Goal: Information Seeking & Learning: Learn about a topic

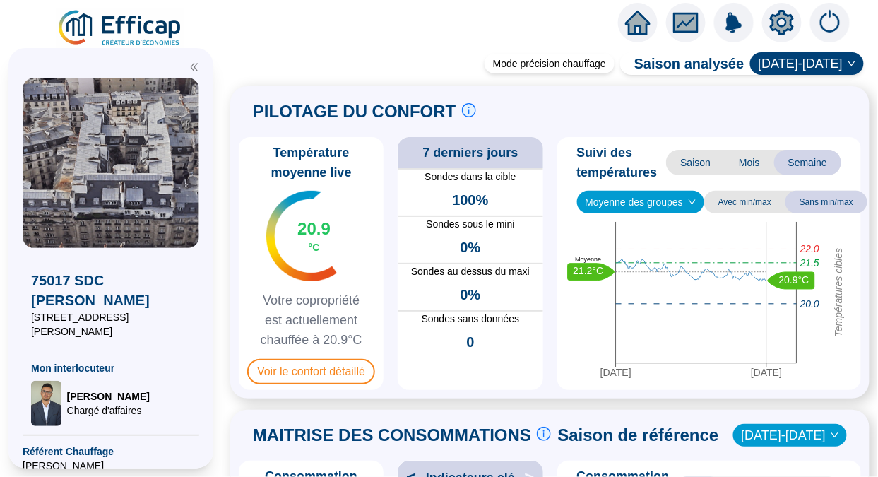
click at [303, 384] on span "Voir le confort détaillé" at bounding box center [311, 371] width 128 height 25
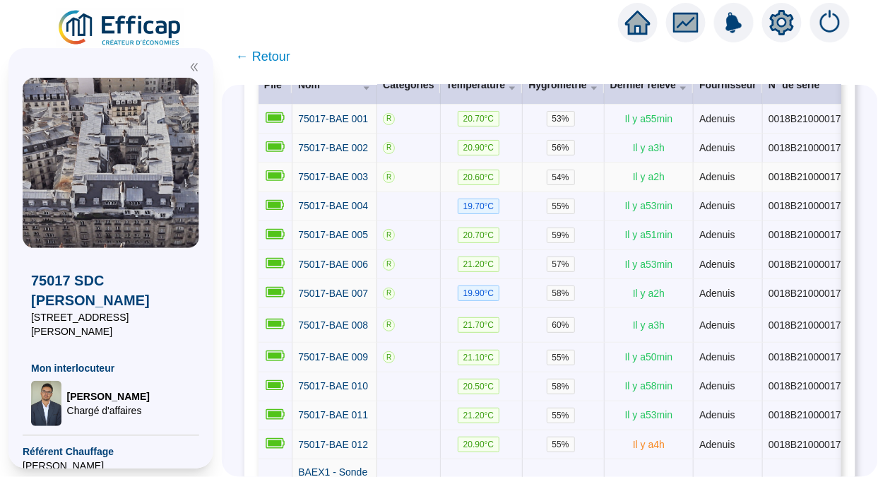
click at [353, 182] on span "75017-BAE 003" at bounding box center [333, 176] width 70 height 11
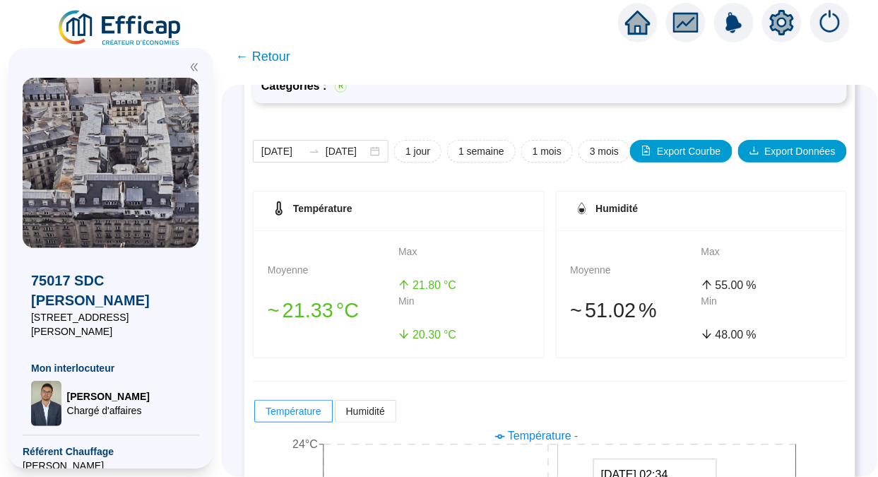
scroll to position [144, 0]
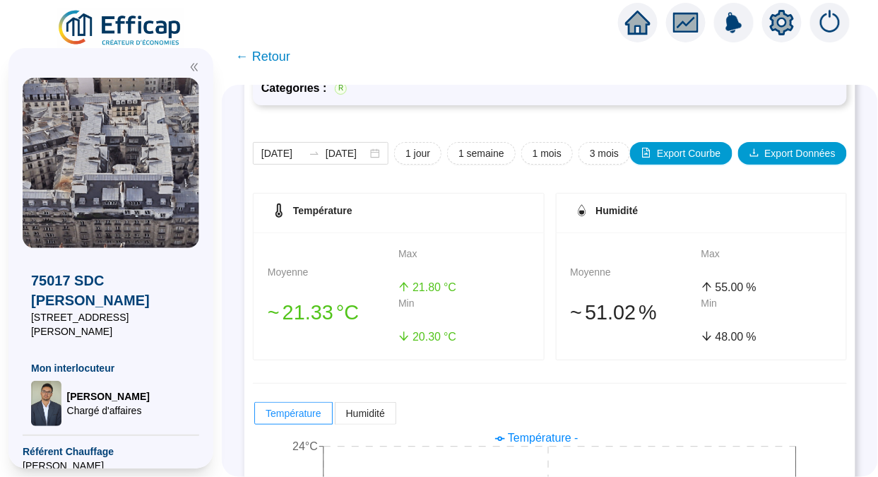
click at [461, 150] on span "1 semaine" at bounding box center [482, 153] width 46 height 15
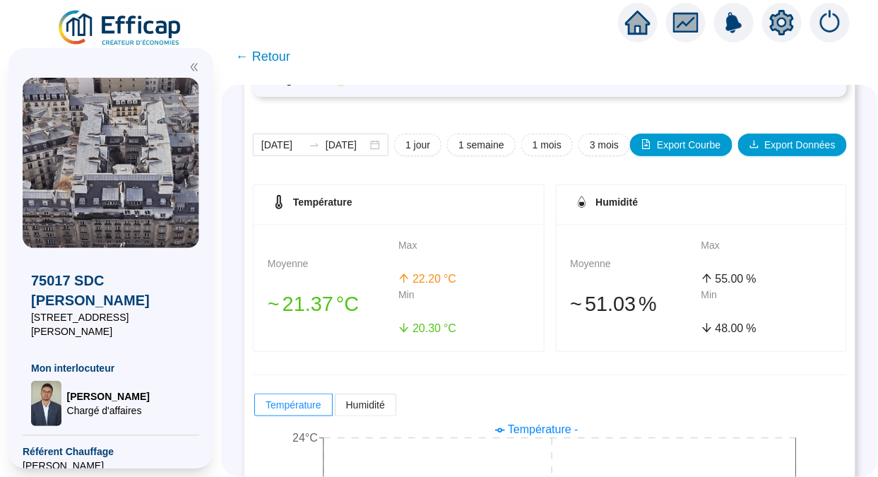
scroll to position [148, 0]
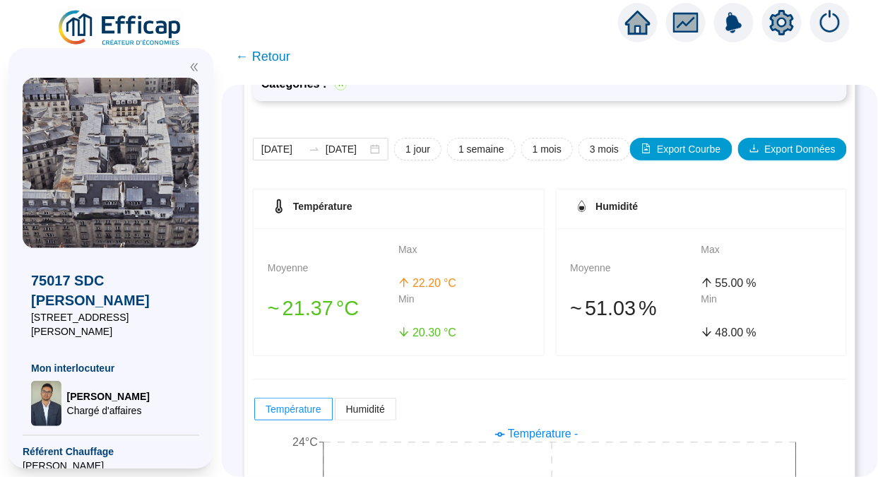
click at [278, 61] on span "← Retour" at bounding box center [263, 57] width 54 height 20
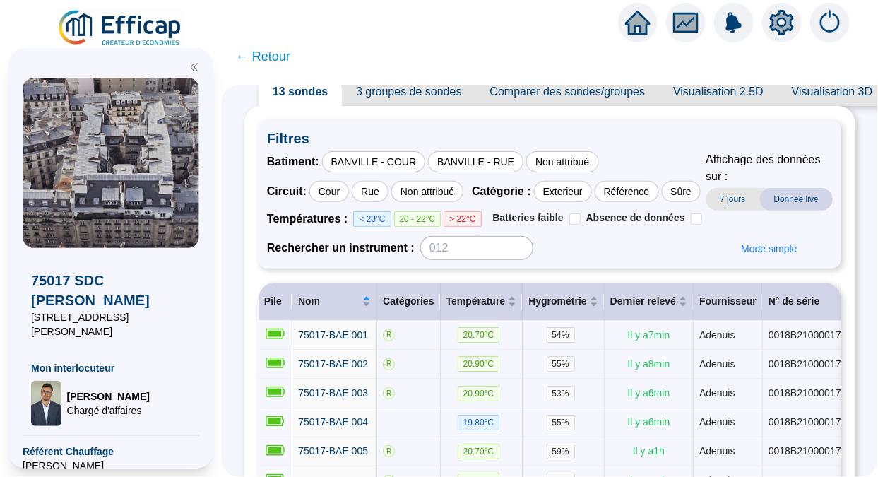
scroll to position [49, 0]
click at [254, 49] on span "← Retour" at bounding box center [263, 57] width 54 height 20
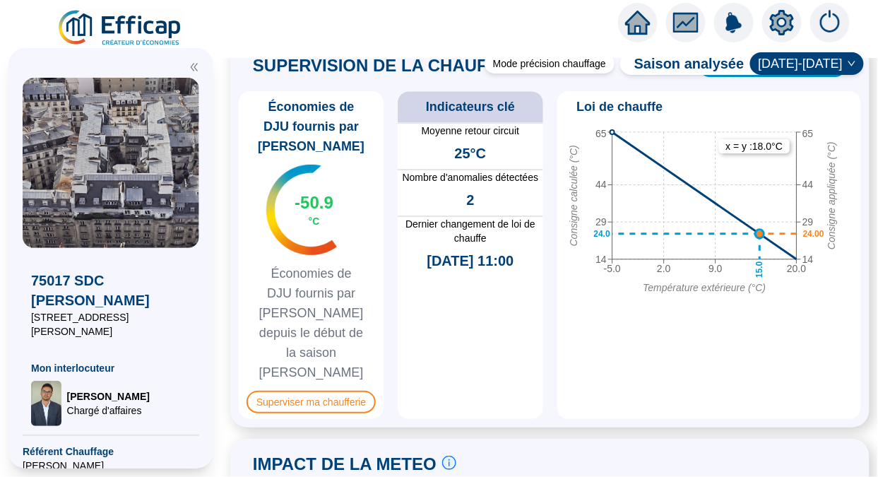
scroll to position [1123, 0]
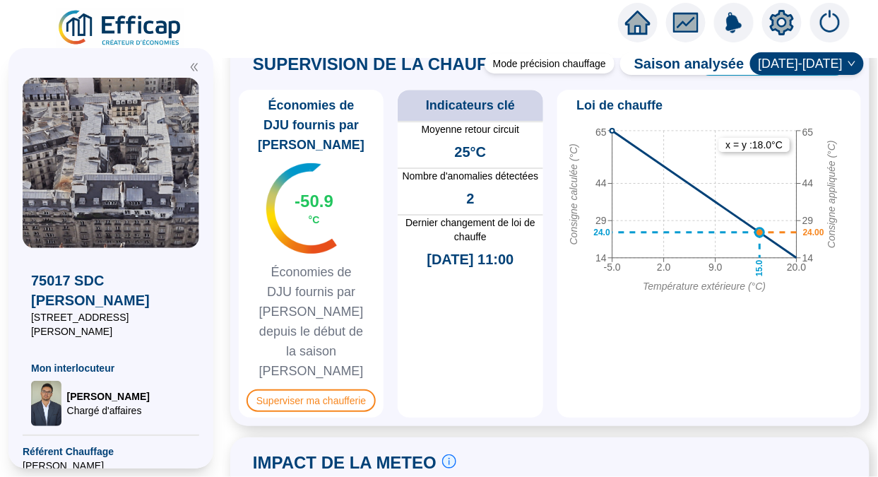
click at [352, 389] on span "Superviser ma chaufferie" at bounding box center [311, 400] width 129 height 23
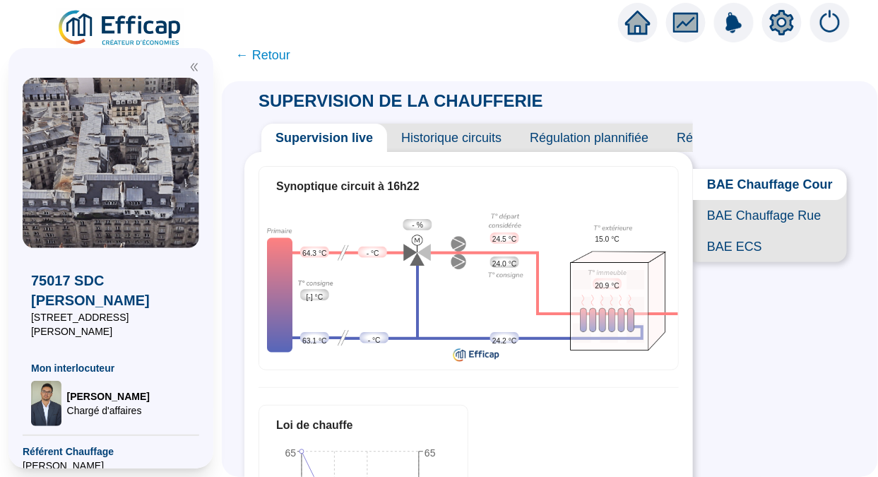
click at [266, 48] on span "← Retour" at bounding box center [263, 55] width 54 height 20
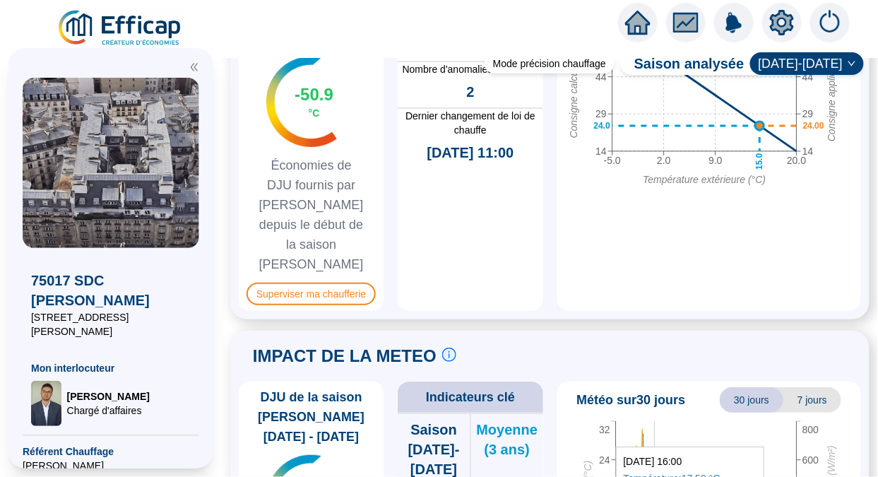
scroll to position [1229, 0]
click at [347, 283] on span "Superviser ma chaufferie" at bounding box center [311, 294] width 129 height 23
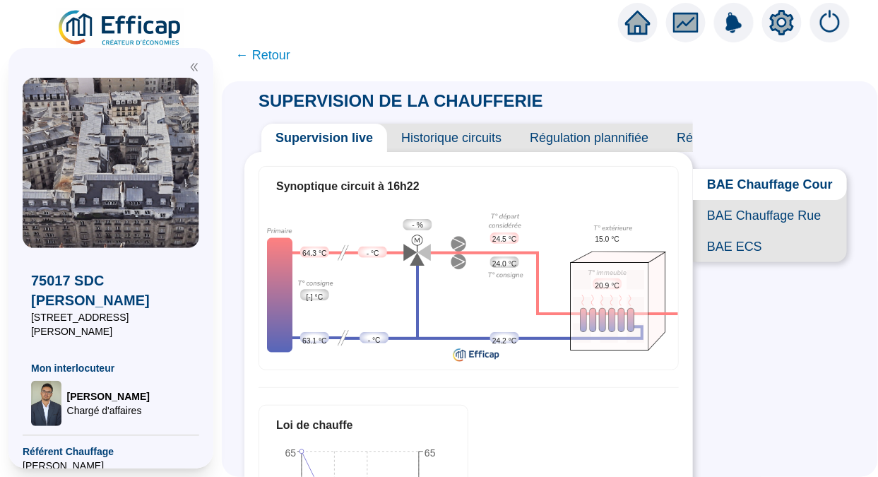
click at [273, 51] on span "← Retour" at bounding box center [263, 55] width 54 height 20
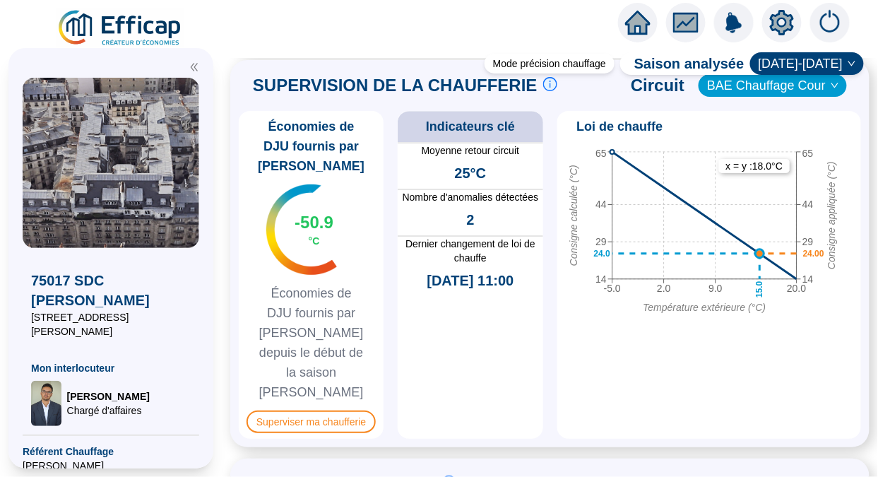
scroll to position [1102, 0]
click at [342, 410] on span "Superviser ma chaufferie" at bounding box center [311, 421] width 129 height 23
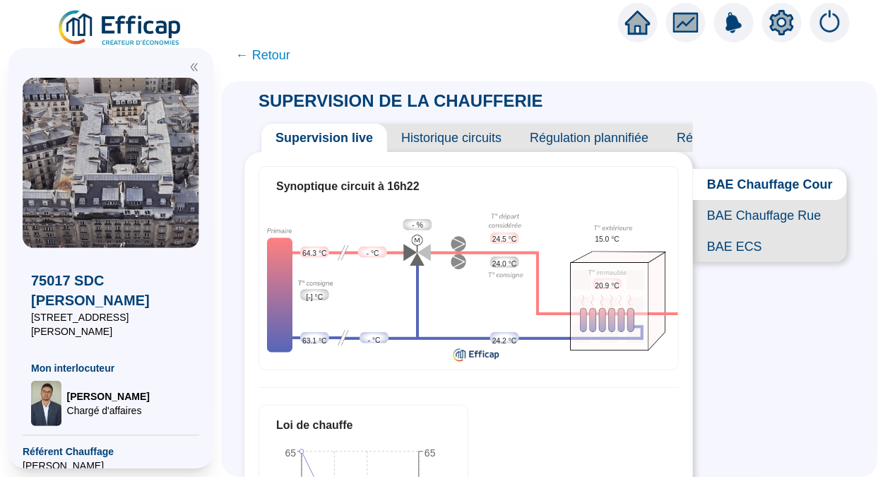
click at [283, 48] on span "← Retour" at bounding box center [263, 55] width 54 height 20
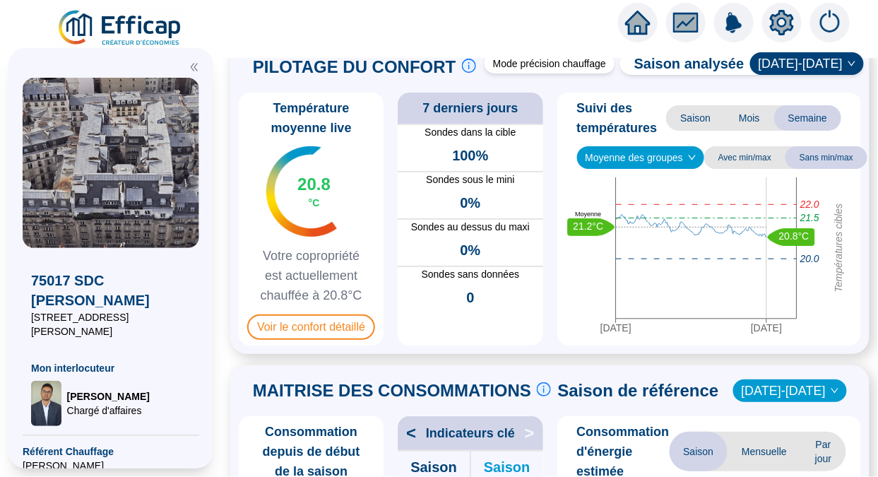
scroll to position [45, 0]
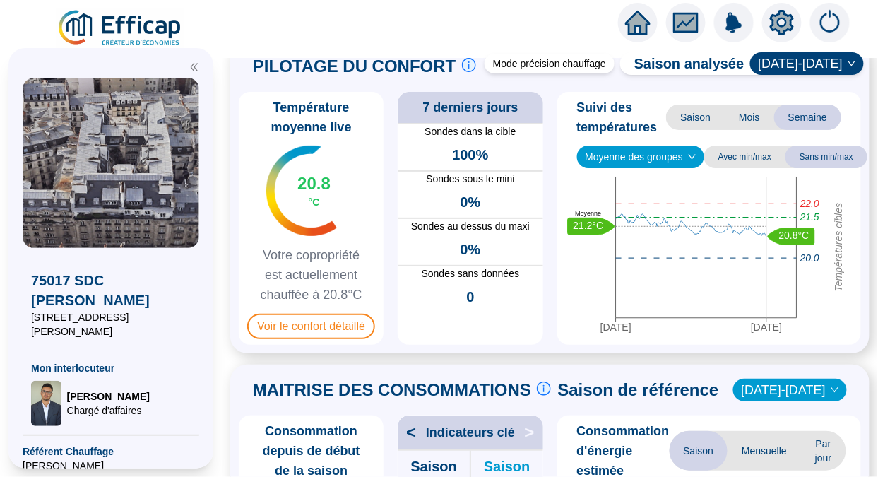
click at [353, 337] on span "Voir le confort détaillé" at bounding box center [311, 326] width 128 height 25
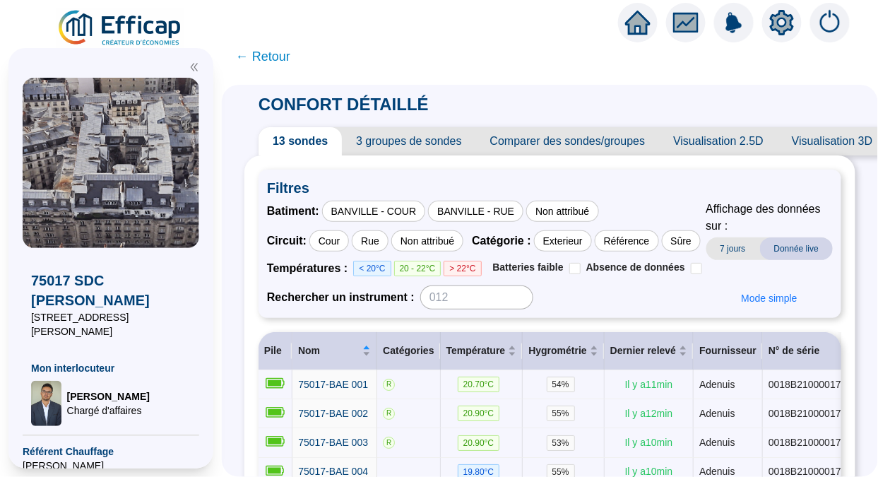
click at [735, 245] on span "7 jours" at bounding box center [734, 248] width 54 height 23
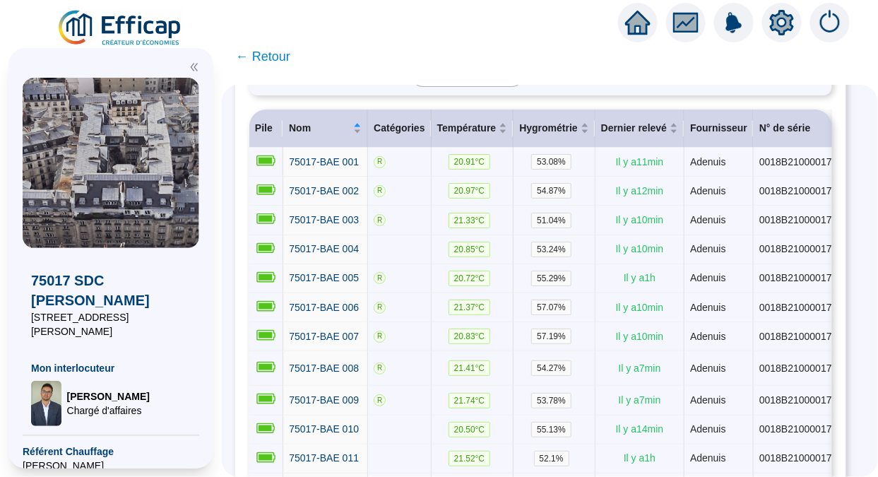
scroll to position [237, 18]
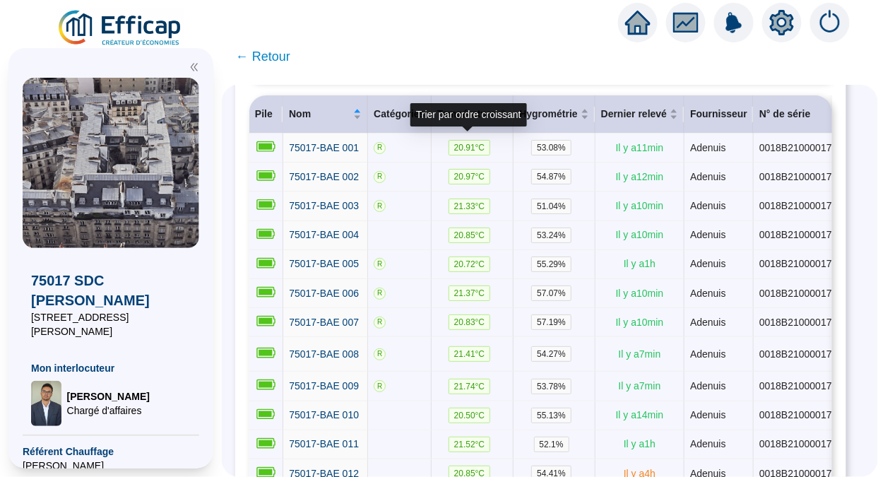
click at [469, 122] on span "Température" at bounding box center [466, 114] width 59 height 15
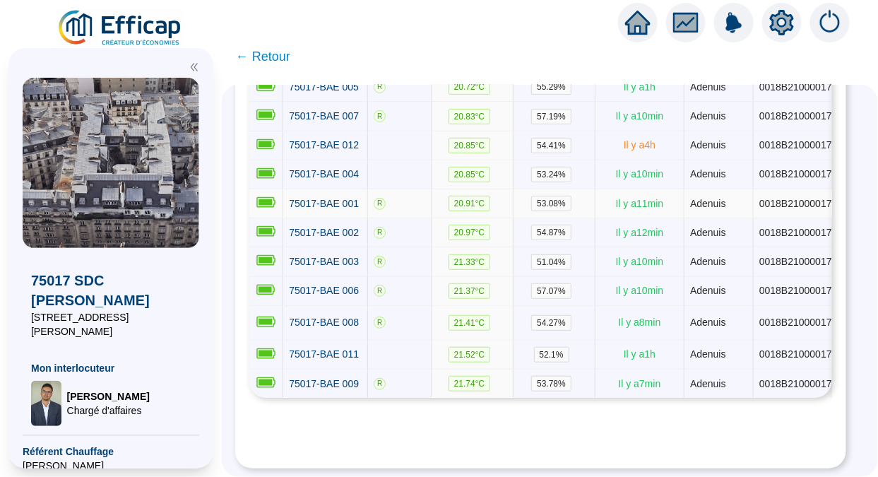
scroll to position [422, 18]
click at [261, 48] on span "← Retour" at bounding box center [263, 57] width 54 height 20
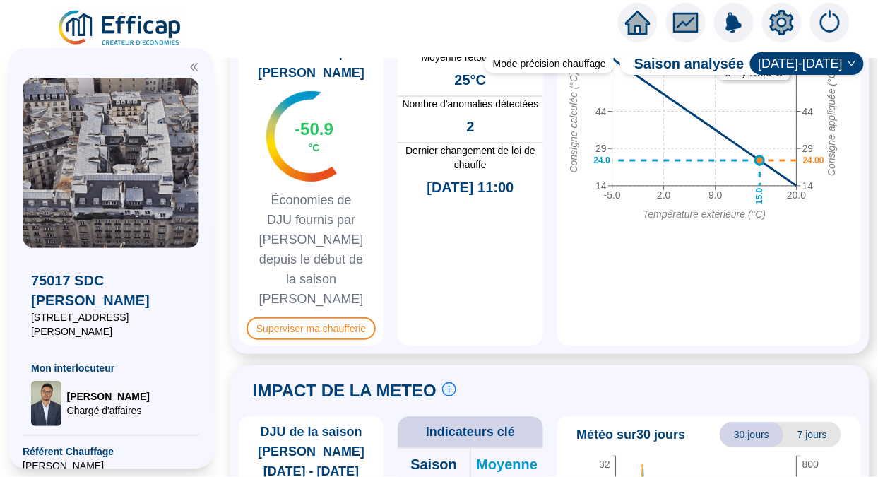
scroll to position [1205, 0]
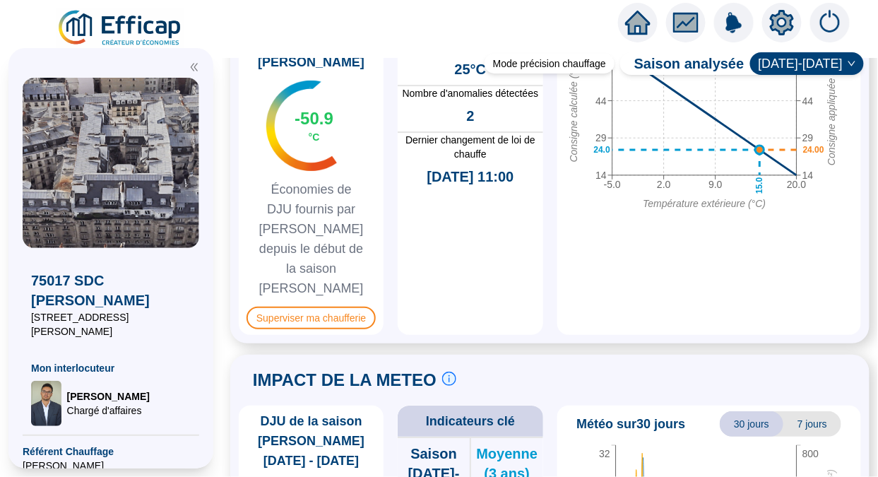
click at [351, 307] on span "Superviser ma chaufferie" at bounding box center [311, 318] width 129 height 23
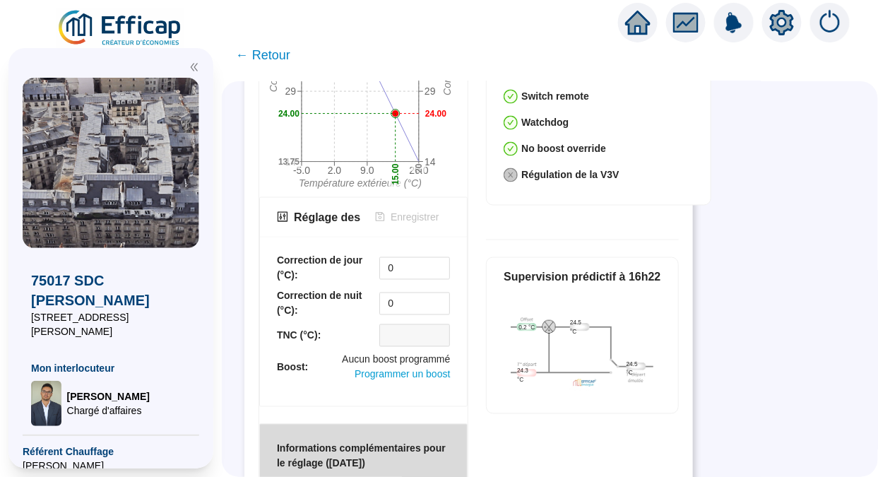
scroll to position [530, 0]
click at [415, 268] on input "0" at bounding box center [414, 268] width 69 height 21
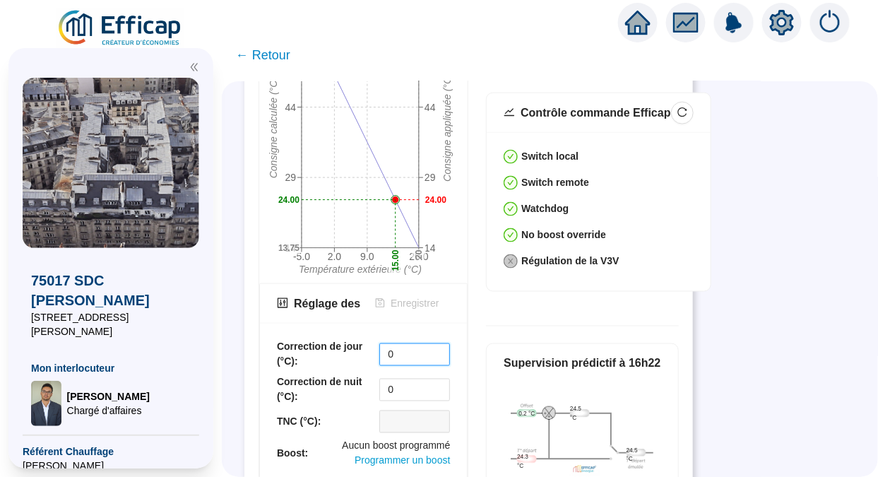
scroll to position [442, 0]
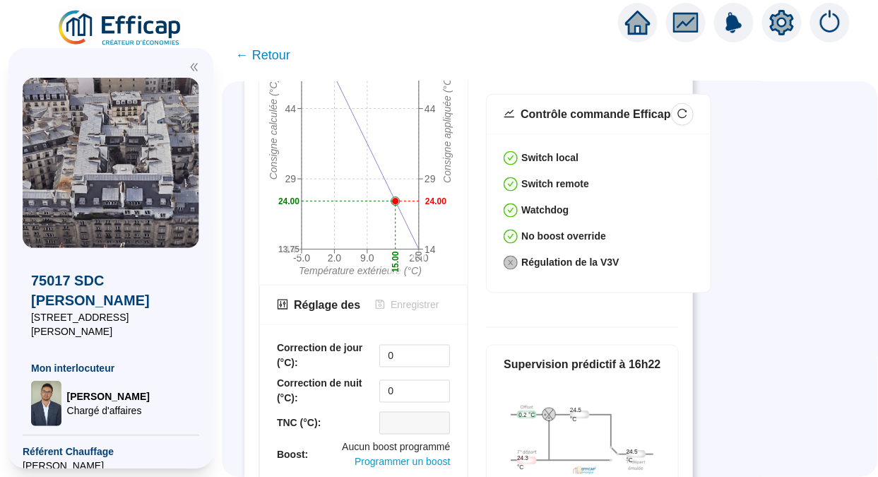
click at [841, 182] on div "SUPERVISION DE LA CHAUFFERIE Supervision live Historique circuits Régulation pl…" at bounding box center [550, 279] width 656 height 396
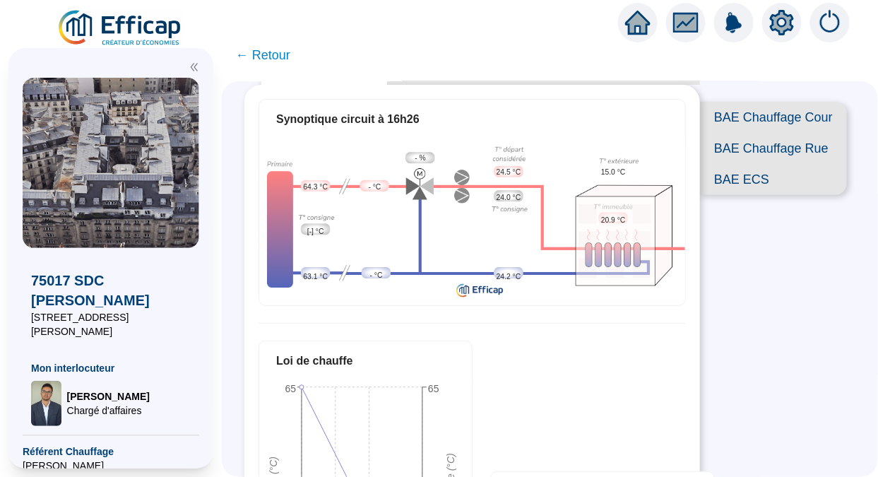
scroll to position [67, 0]
click at [284, 57] on span "← Retour" at bounding box center [263, 55] width 54 height 20
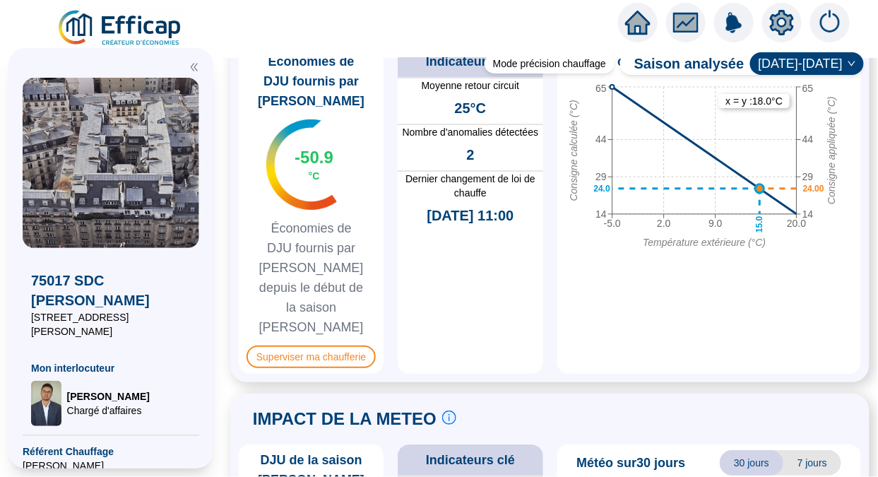
scroll to position [1167, 0]
click at [324, 345] on span "Superviser ma chaufferie" at bounding box center [311, 356] width 129 height 23
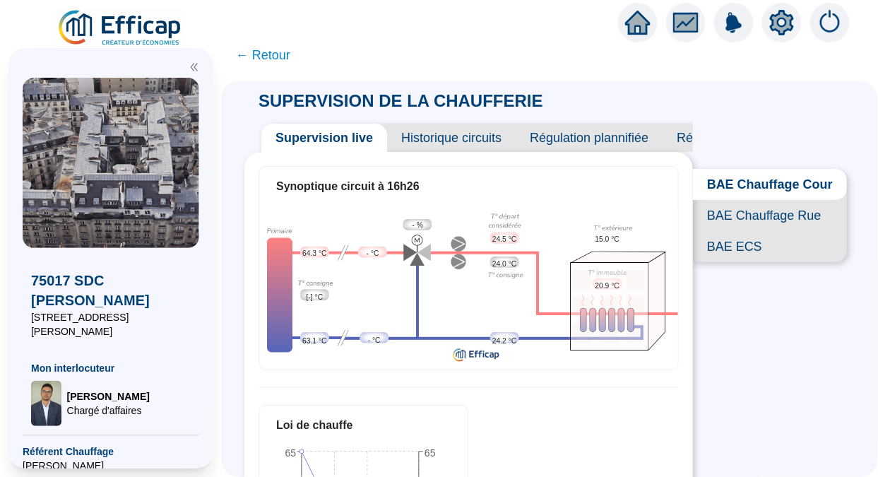
click at [456, 138] on span "Historique circuits" at bounding box center [451, 138] width 129 height 28
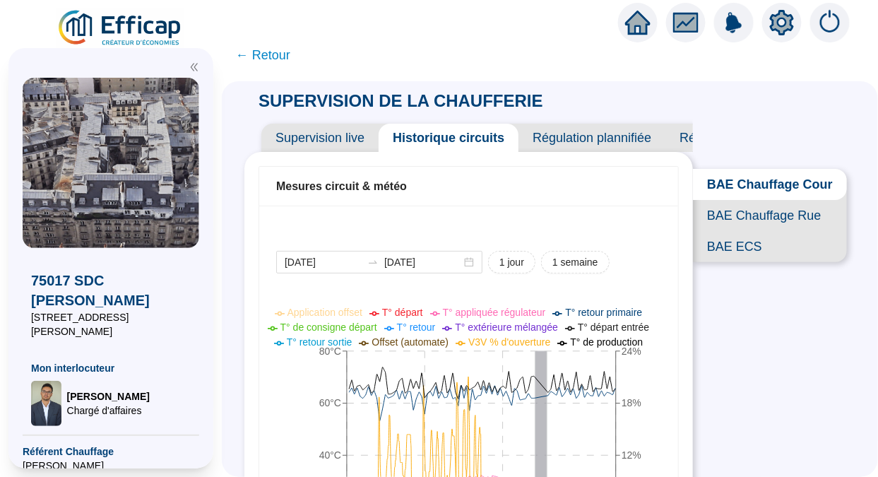
click at [262, 60] on span "← Retour" at bounding box center [263, 55] width 54 height 20
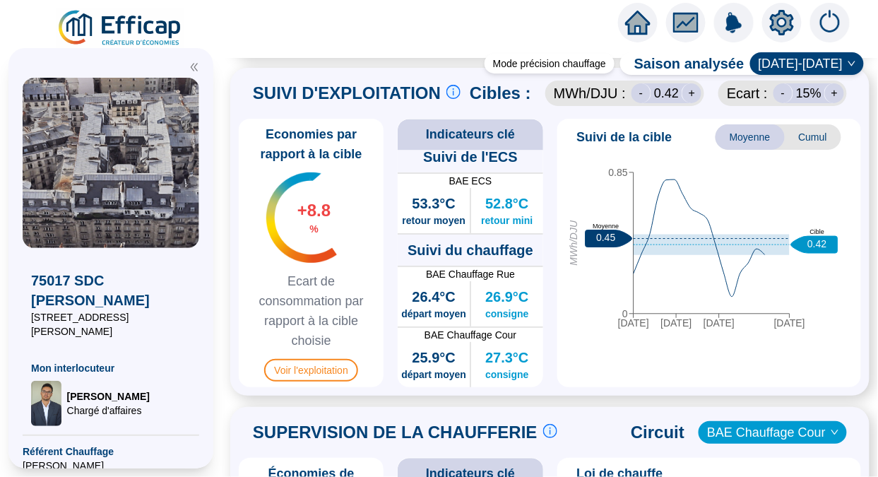
scroll to position [749, 0]
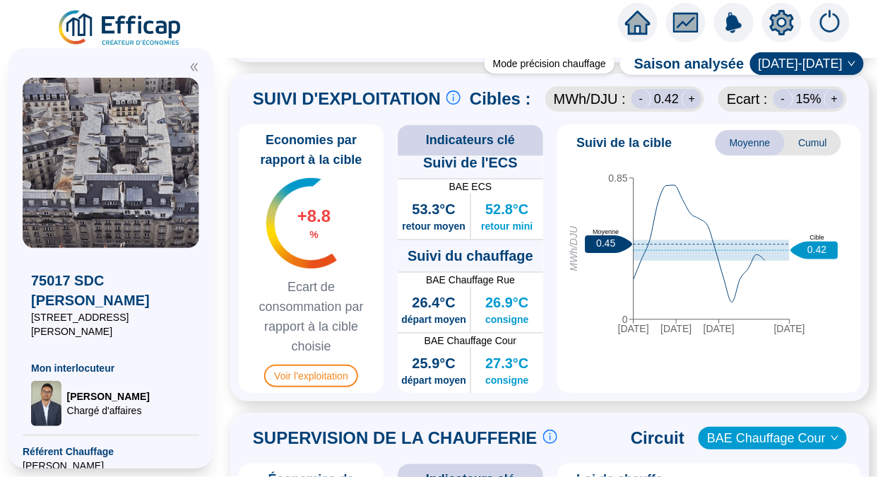
click at [339, 387] on span "Voir l'exploitation" at bounding box center [311, 376] width 94 height 23
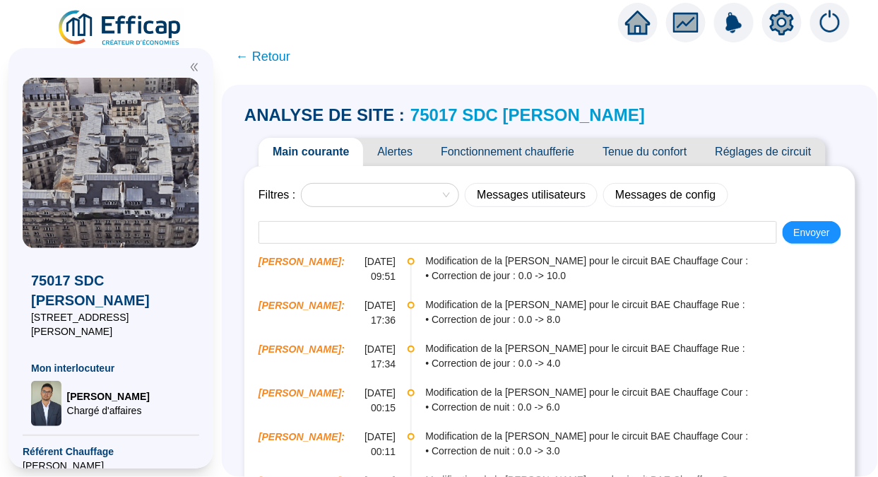
scroll to position [3, 0]
click at [277, 60] on span "← Retour" at bounding box center [263, 57] width 54 height 20
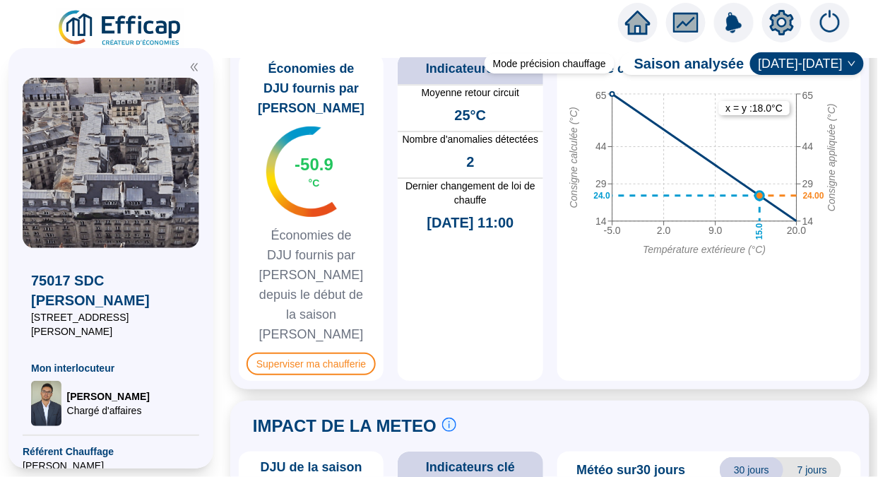
scroll to position [1160, 0]
click at [341, 352] on span "Superviser ma chaufferie" at bounding box center [311, 363] width 129 height 23
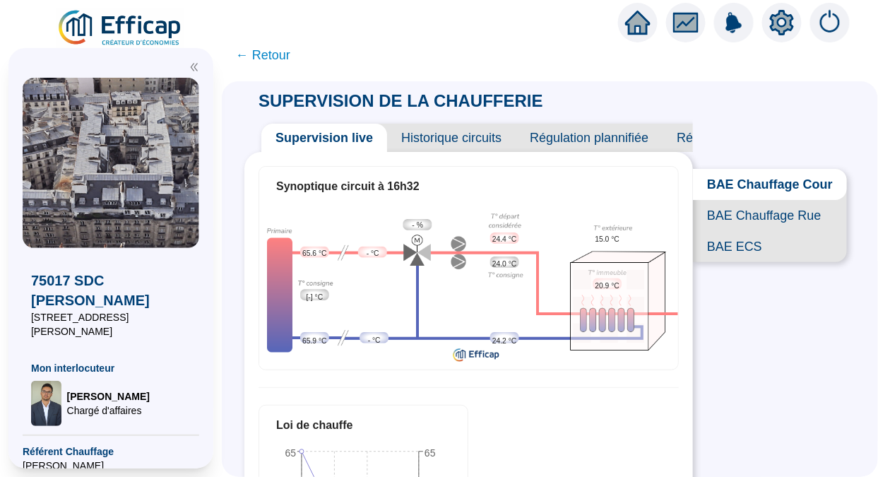
click at [437, 141] on span "Historique circuits" at bounding box center [451, 138] width 129 height 28
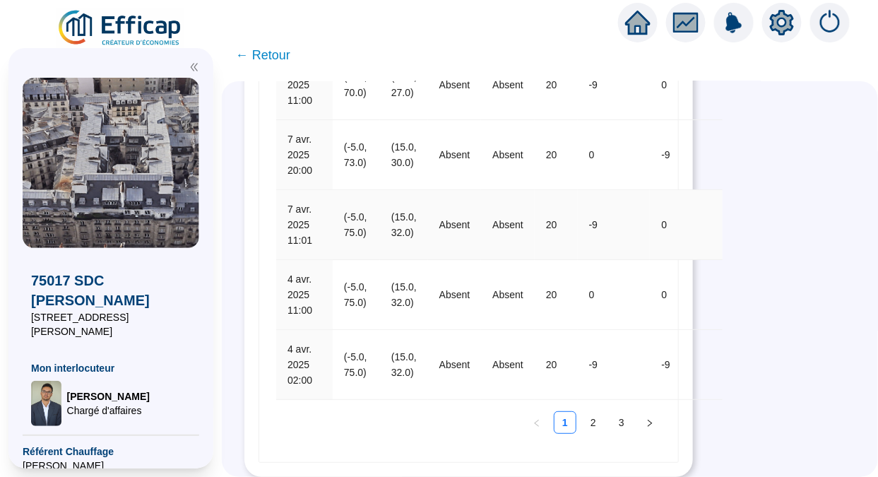
scroll to position [1428, 0]
click at [613, 422] on link "3" at bounding box center [621, 422] width 21 height 21
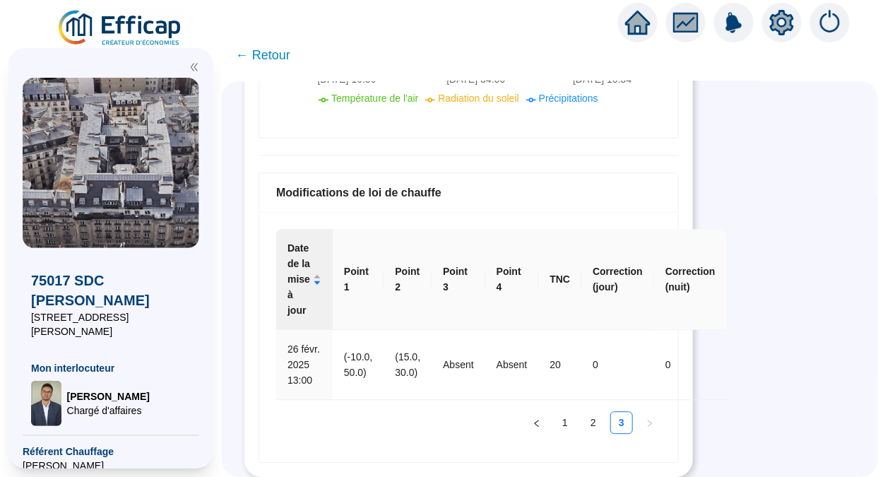
click at [589, 422] on link "2" at bounding box center [593, 422] width 21 height 21
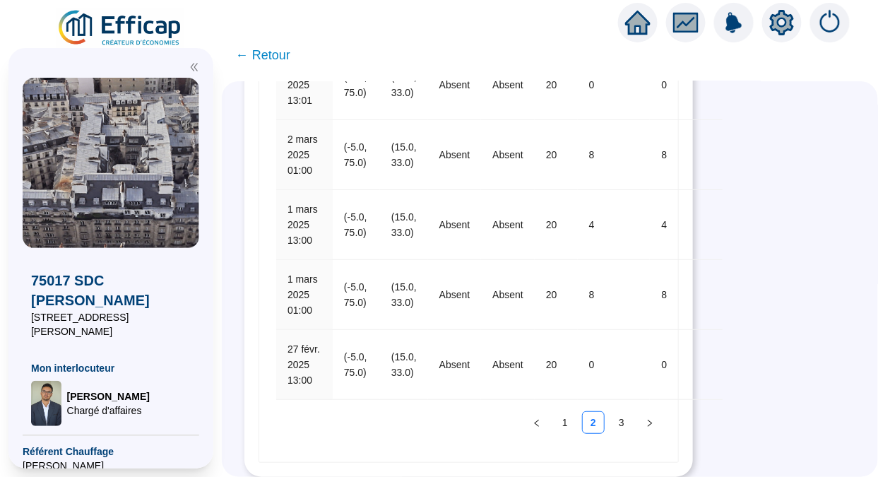
scroll to position [1428, 0]
click at [561, 426] on link "1" at bounding box center [565, 422] width 21 height 21
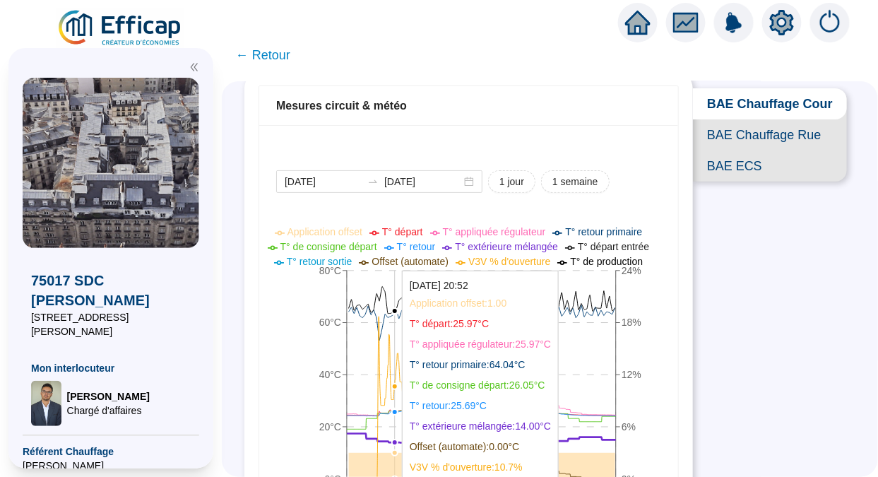
scroll to position [83, 0]
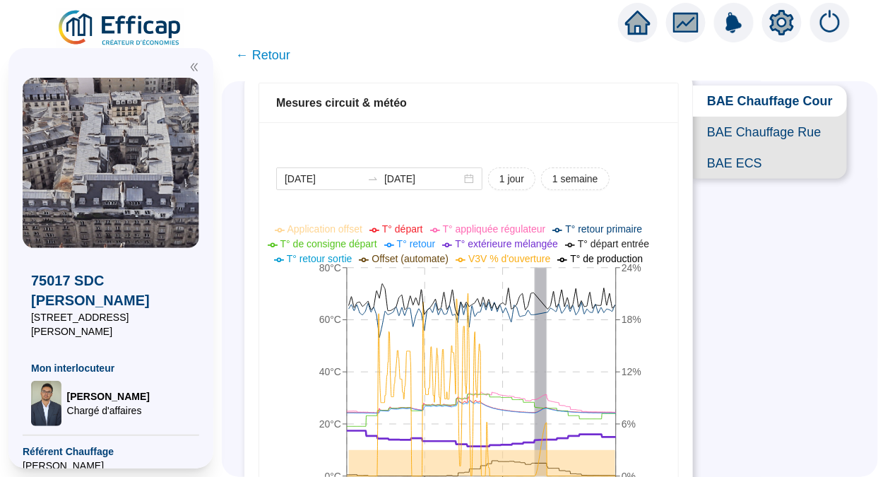
click at [763, 138] on span "BAE Chauffage Rue" at bounding box center [770, 132] width 154 height 31
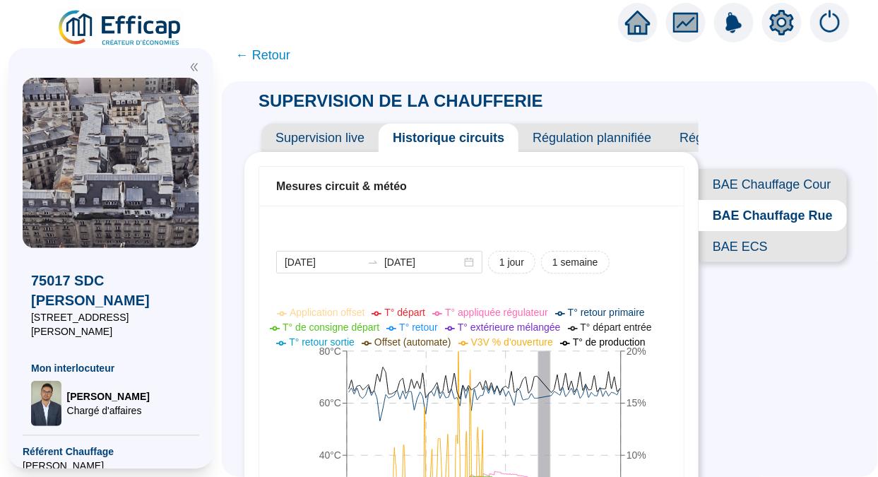
click at [783, 175] on span "BAE Chauffage Cour" at bounding box center [773, 184] width 148 height 31
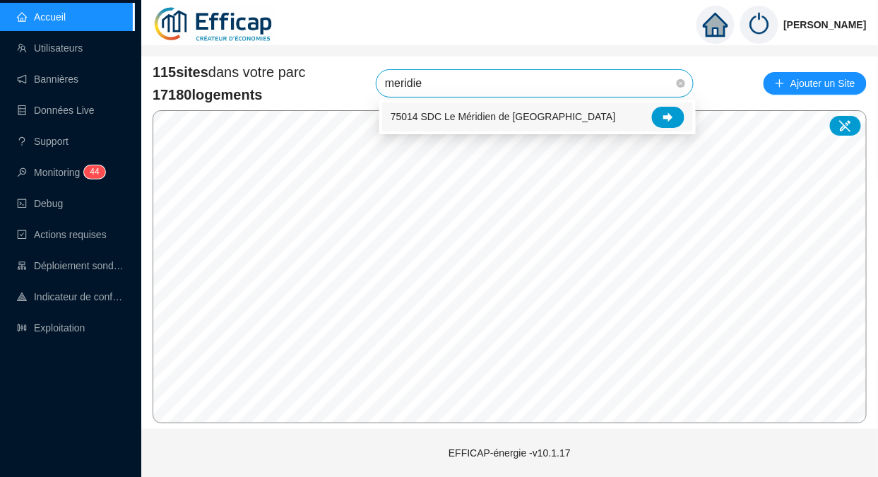
type input "meridien"
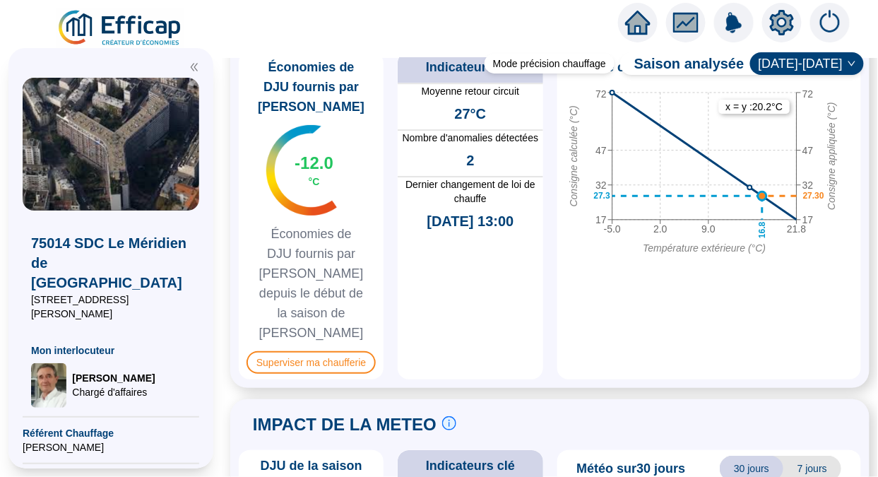
scroll to position [1159, 0]
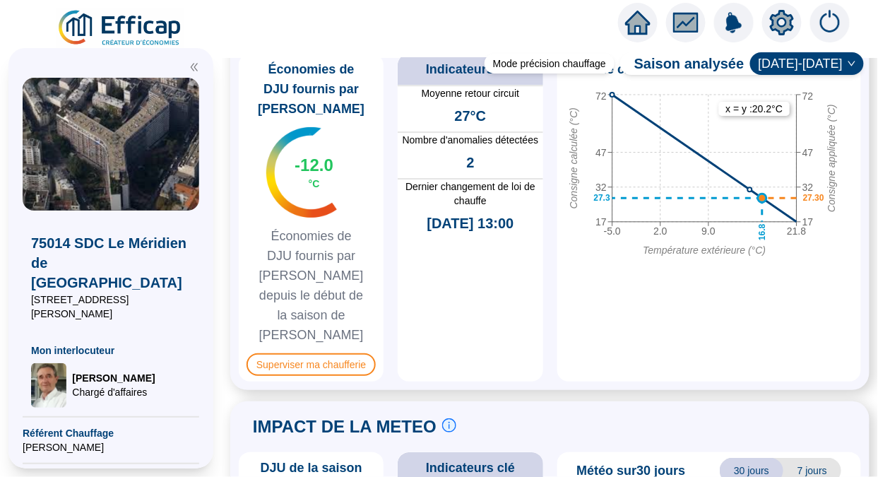
click at [324, 353] on span "Superviser ma chaufferie" at bounding box center [311, 364] width 129 height 23
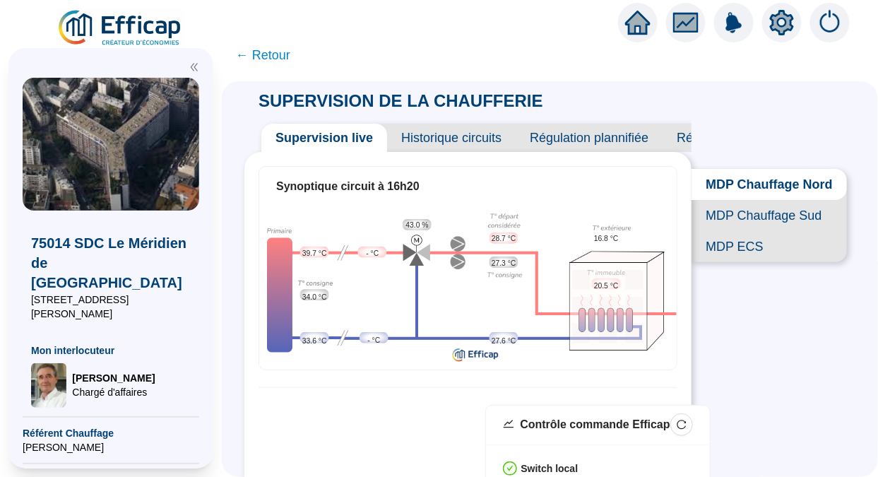
click at [0, 366] on div "75014 SDC Le Méridien de Paris 11 rue Emile Dubois Mon interlocuteur Jean-Bapti…" at bounding box center [111, 258] width 222 height 437
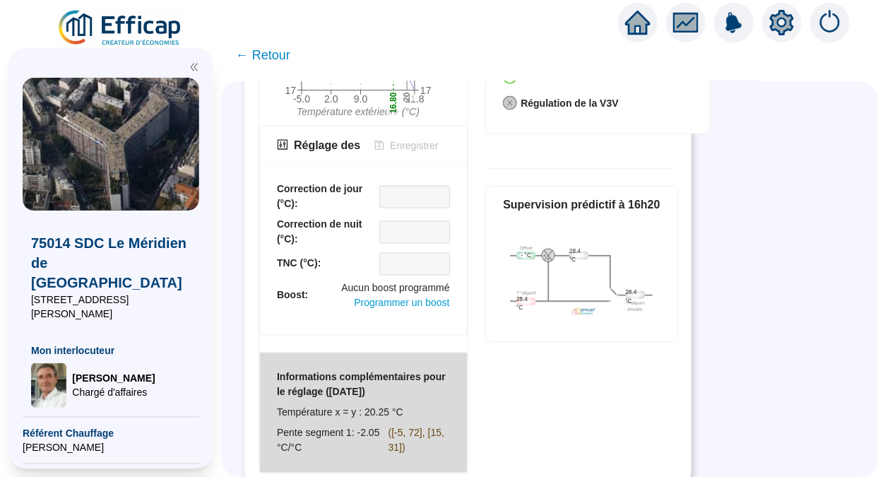
scroll to position [603, 0]
click at [257, 56] on span "← Retour" at bounding box center [263, 55] width 54 height 20
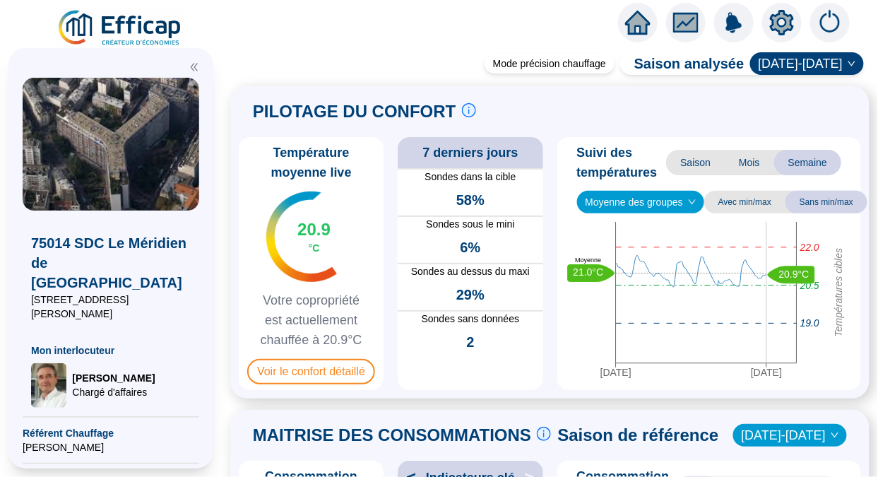
click at [154, 28] on img at bounding box center [121, 28] width 128 height 40
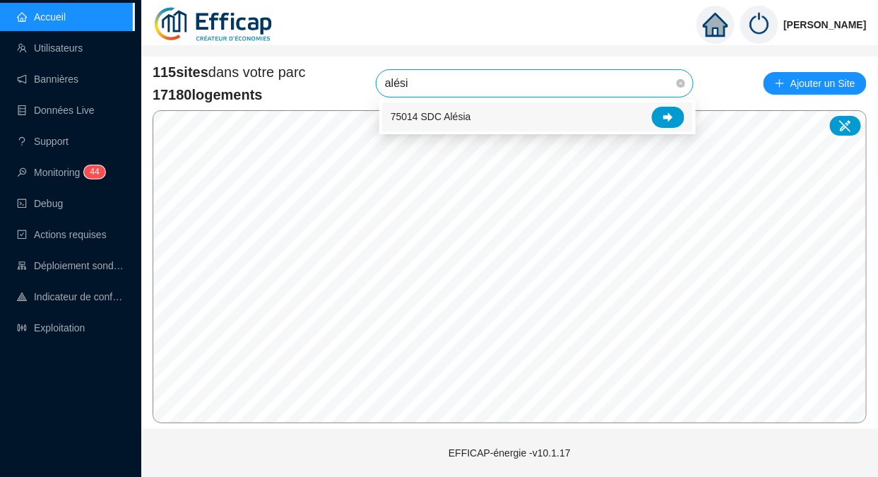
type input "alésia"
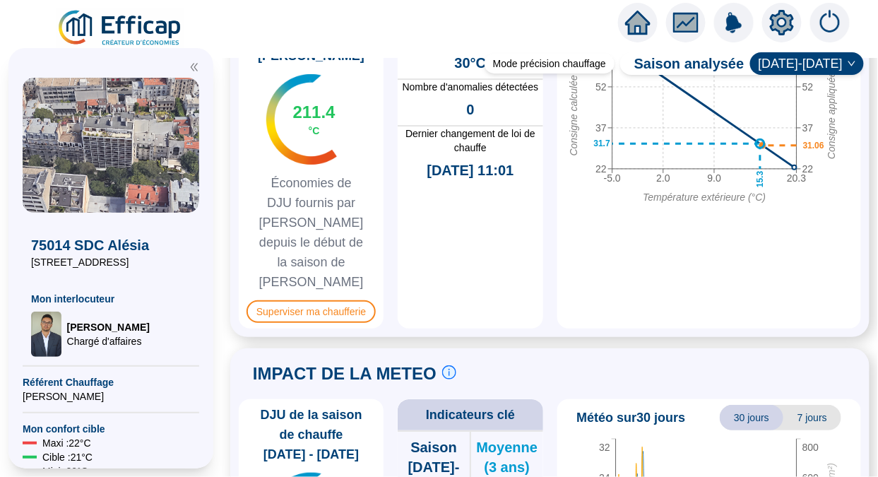
scroll to position [1212, 0]
click at [348, 300] on span "Superviser ma chaufferie" at bounding box center [311, 311] width 129 height 23
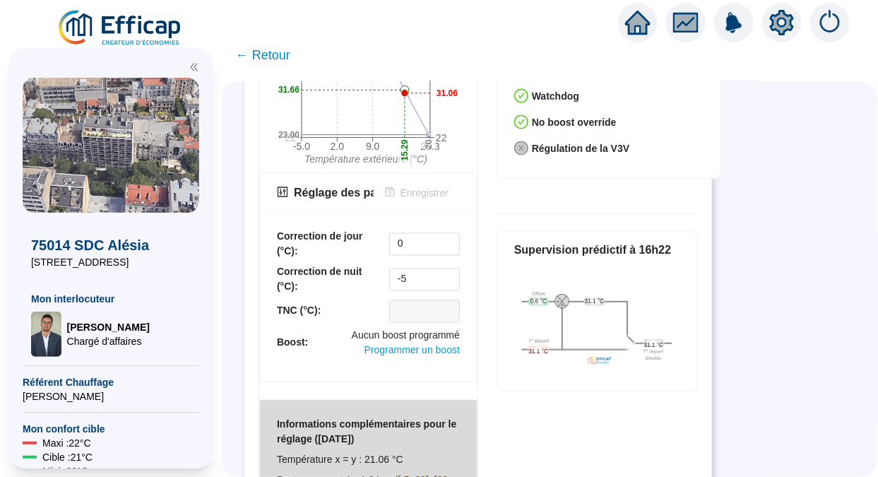
scroll to position [614, 0]
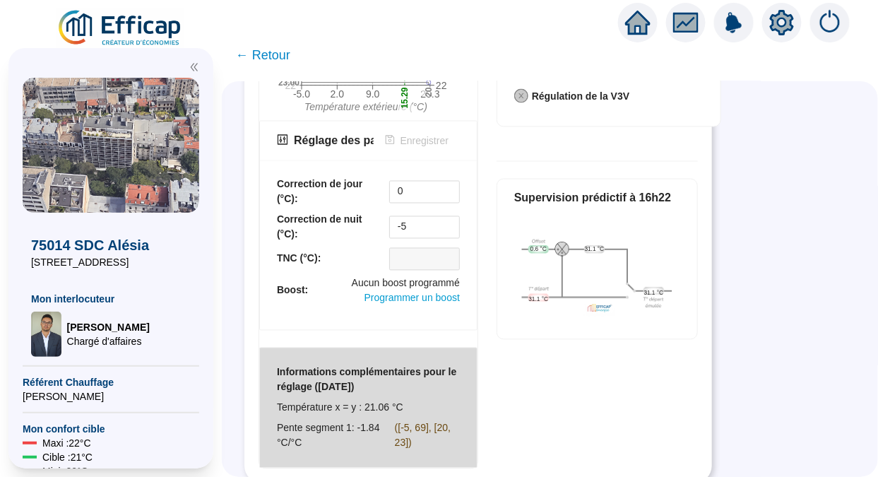
click at [133, 23] on img at bounding box center [121, 28] width 128 height 40
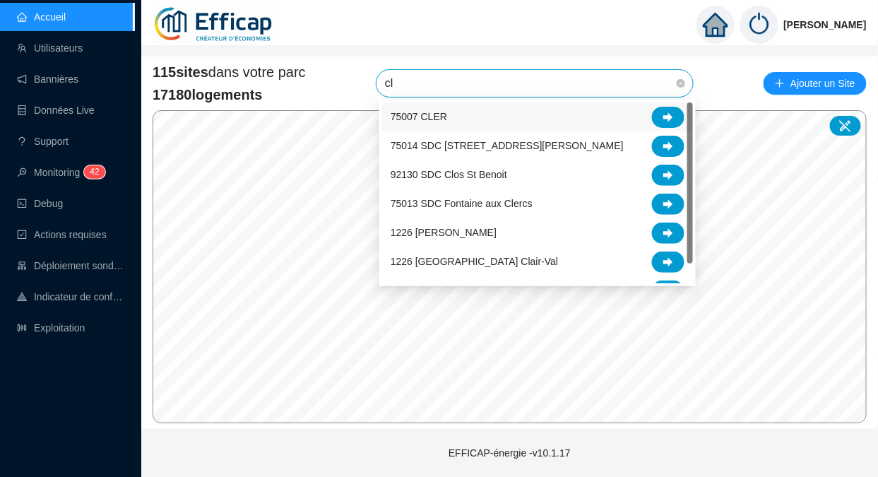
type input "c"
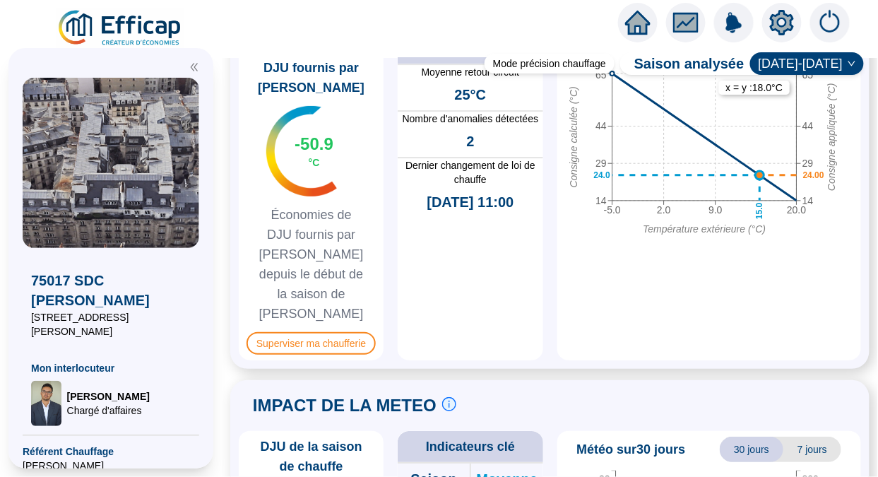
scroll to position [1179, 0]
click at [313, 333] on span "Superviser ma chaufferie" at bounding box center [311, 344] width 129 height 23
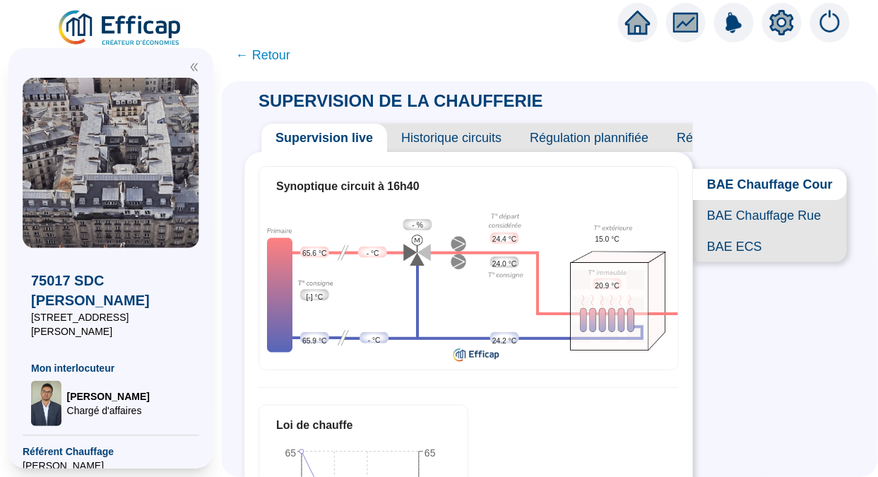
click at [762, 231] on span "BAE Chauffage Rue" at bounding box center [770, 215] width 154 height 31
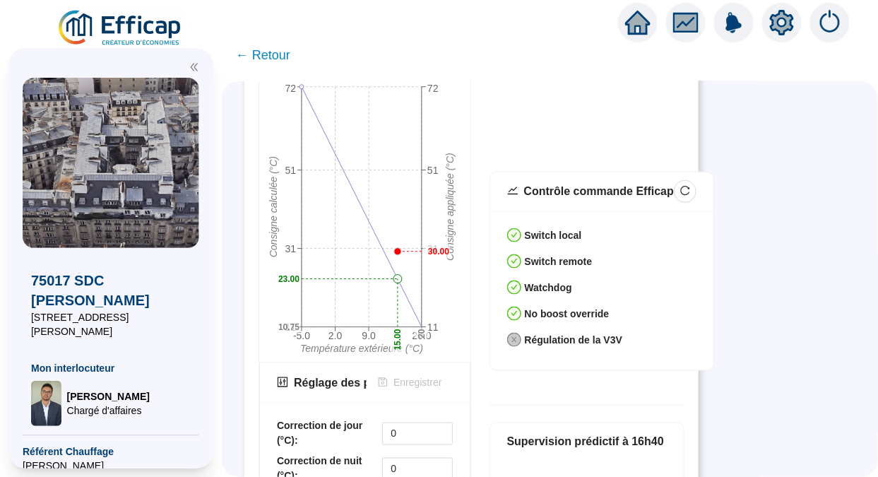
scroll to position [362, 0]
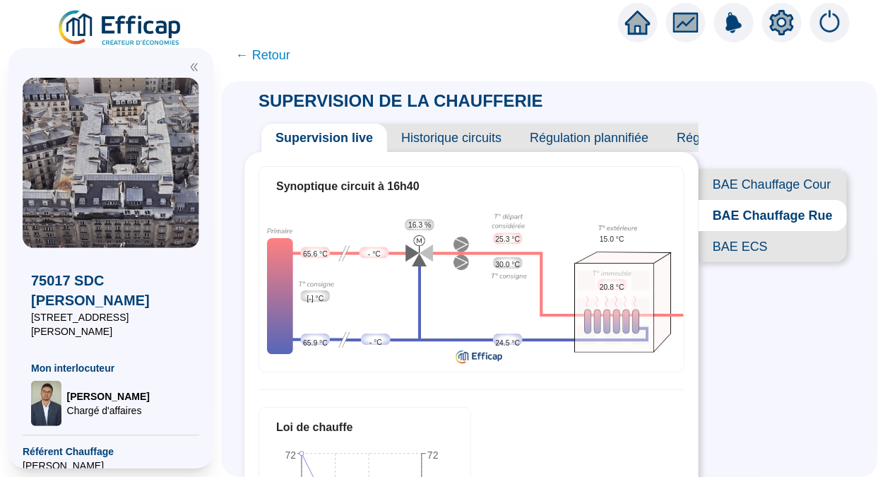
click at [731, 180] on span "BAE Chauffage Cour" at bounding box center [773, 184] width 148 height 31
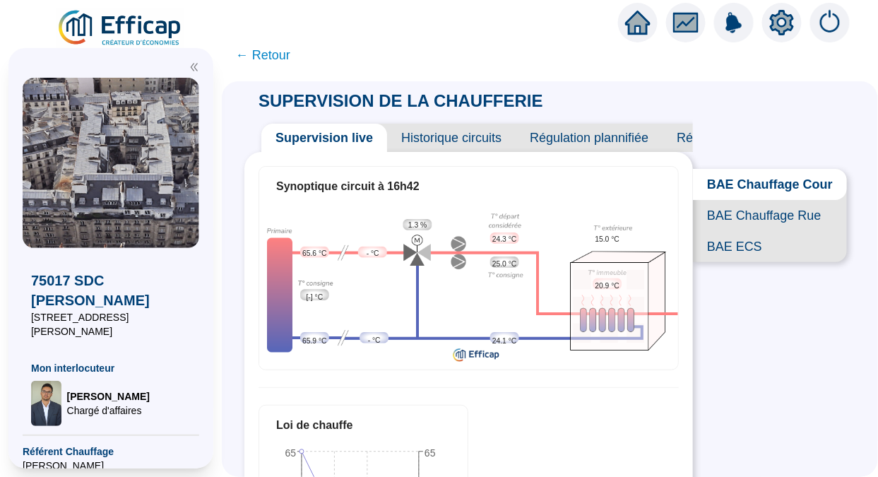
click at [755, 231] on span "BAE Chauffage Rue" at bounding box center [770, 215] width 154 height 31
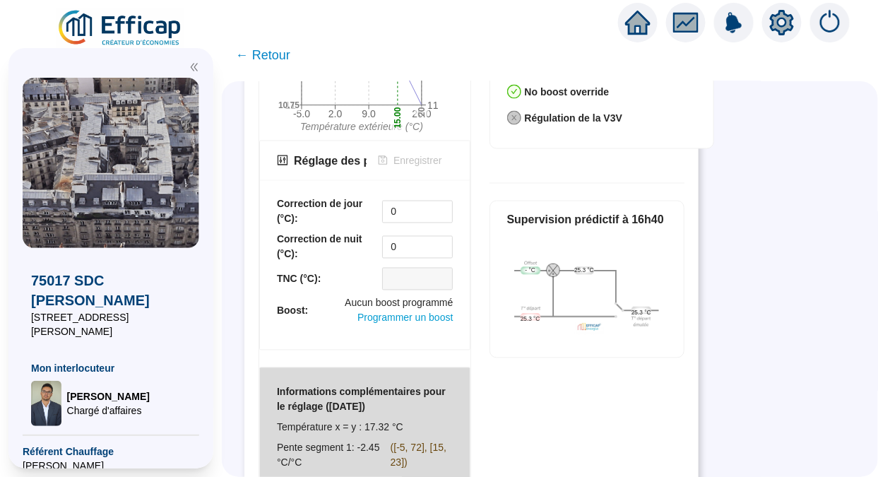
scroll to position [608, 0]
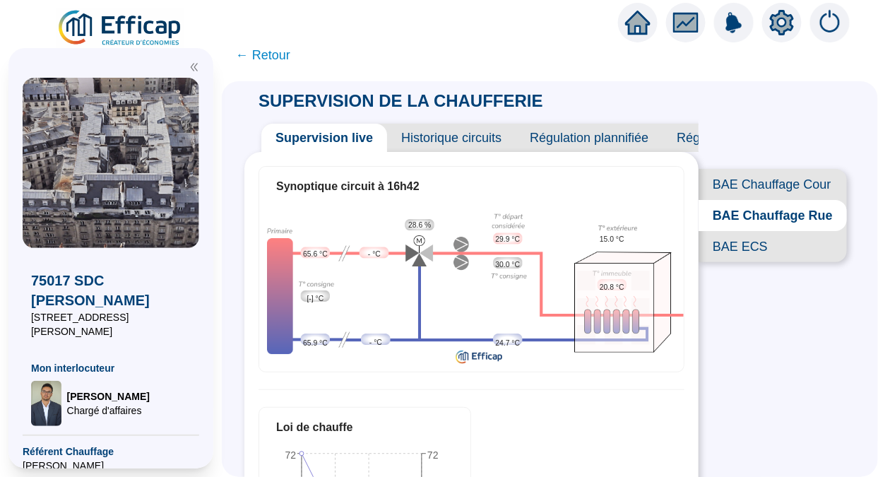
click at [440, 135] on span "Historique circuits" at bounding box center [451, 138] width 129 height 28
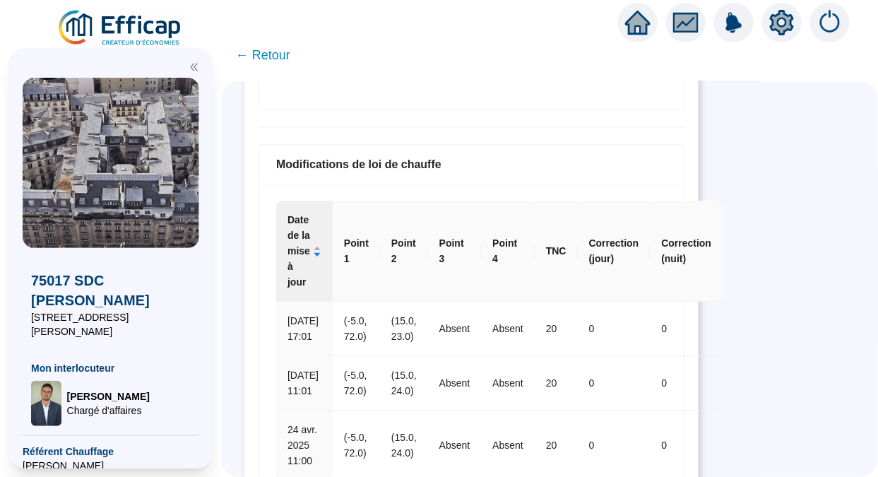
scroll to position [898, 0]
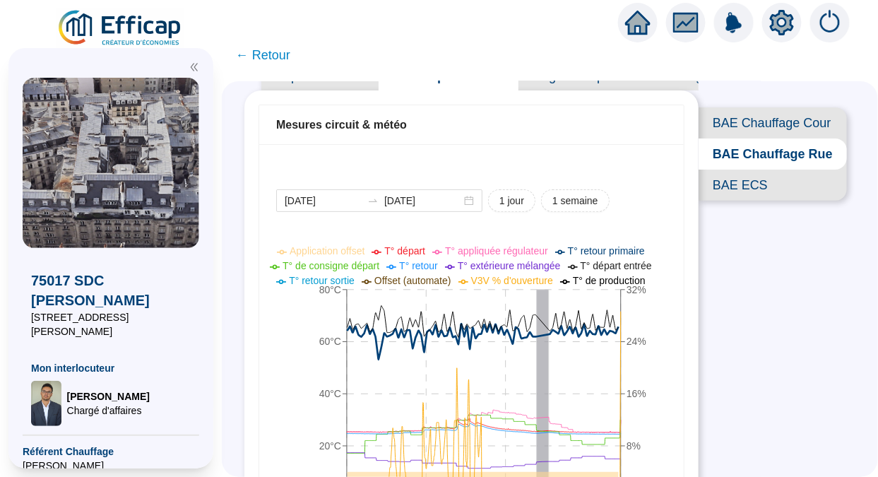
scroll to position [52, 0]
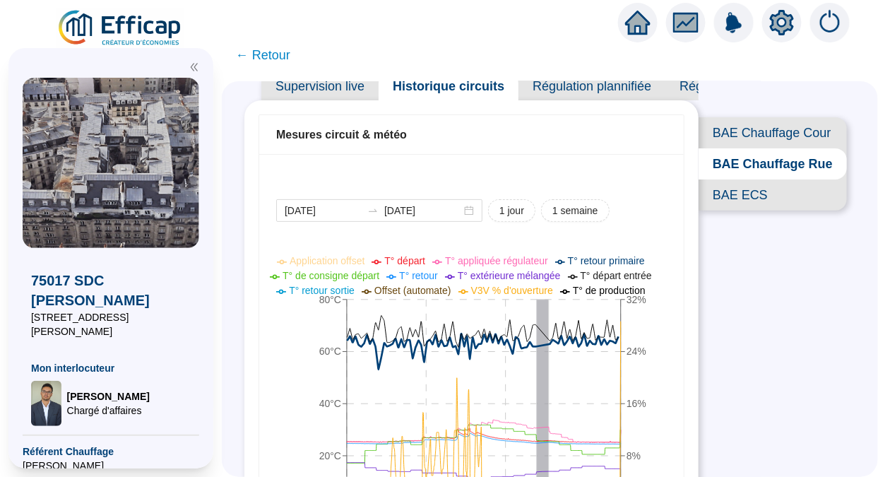
click at [771, 129] on span "BAE Chauffage Cour" at bounding box center [773, 132] width 148 height 31
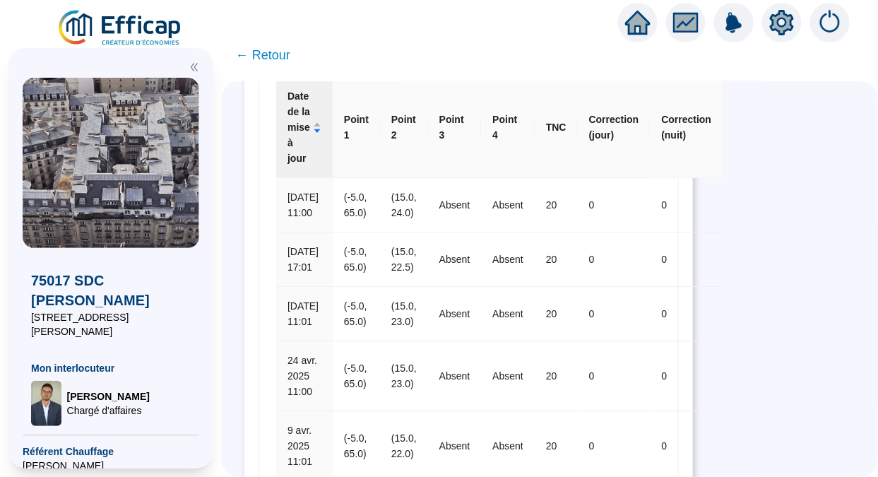
scroll to position [937, 0]
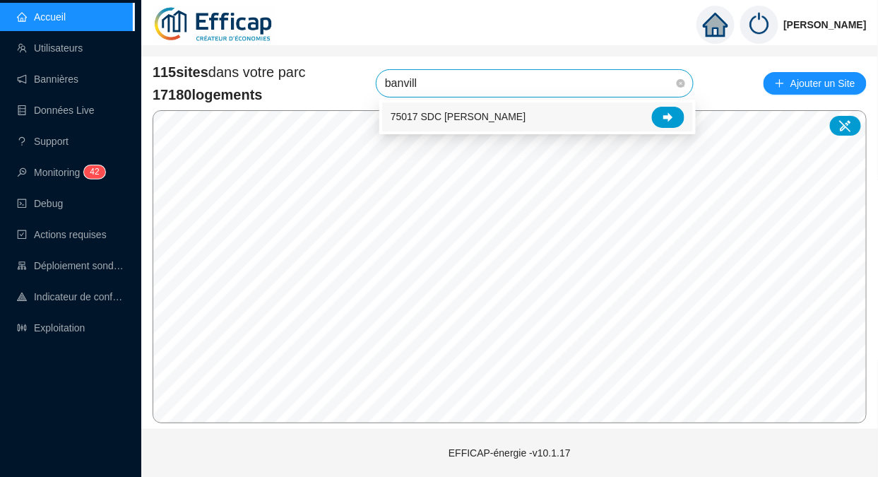
type input "banville"
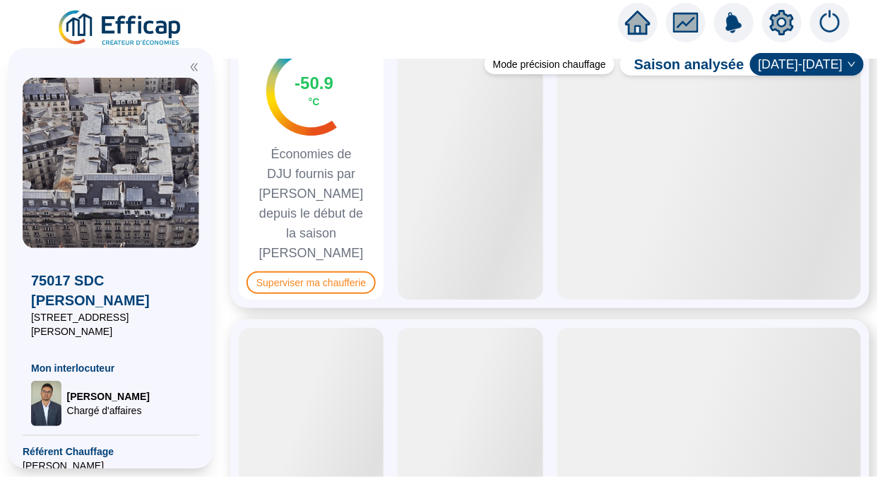
scroll to position [1309, 0]
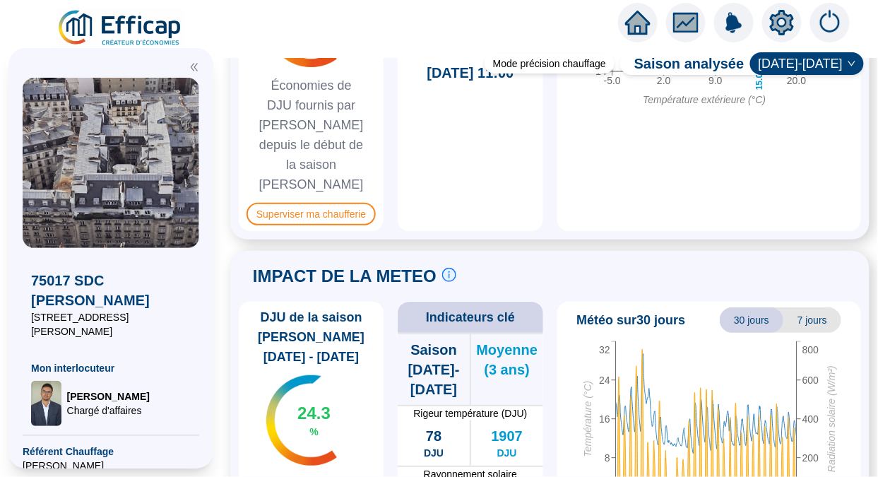
click at [339, 203] on span "Superviser ma chaufferie" at bounding box center [311, 214] width 129 height 23
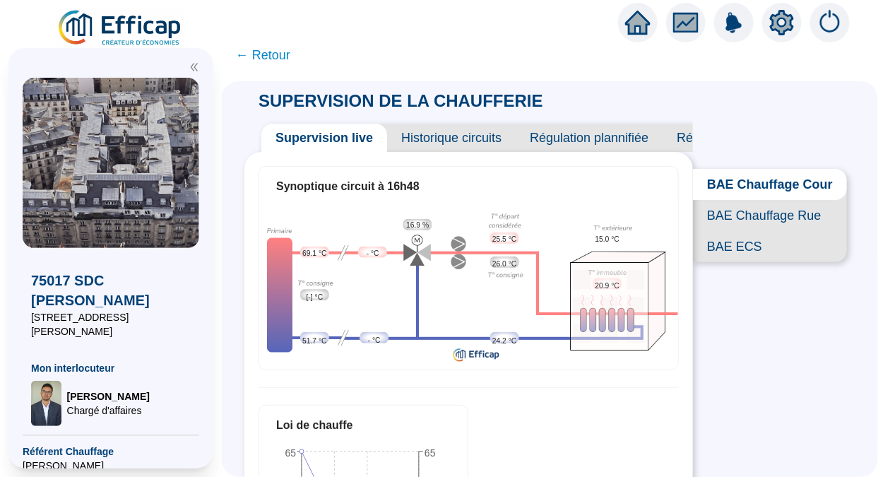
click at [754, 216] on span "BAE Chauffage Rue" at bounding box center [770, 215] width 154 height 31
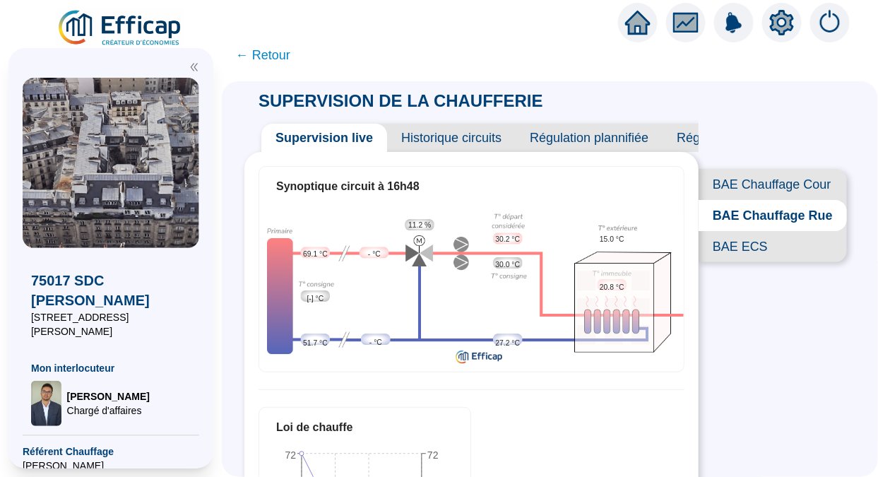
click at [762, 189] on span "BAE Chauffage Cour" at bounding box center [773, 184] width 148 height 31
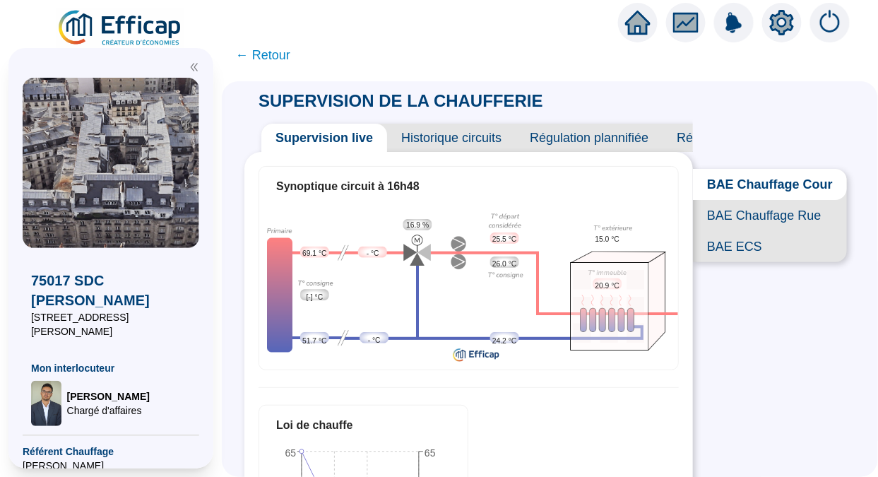
click at [738, 231] on span "BAE Chauffage Rue" at bounding box center [770, 215] width 154 height 31
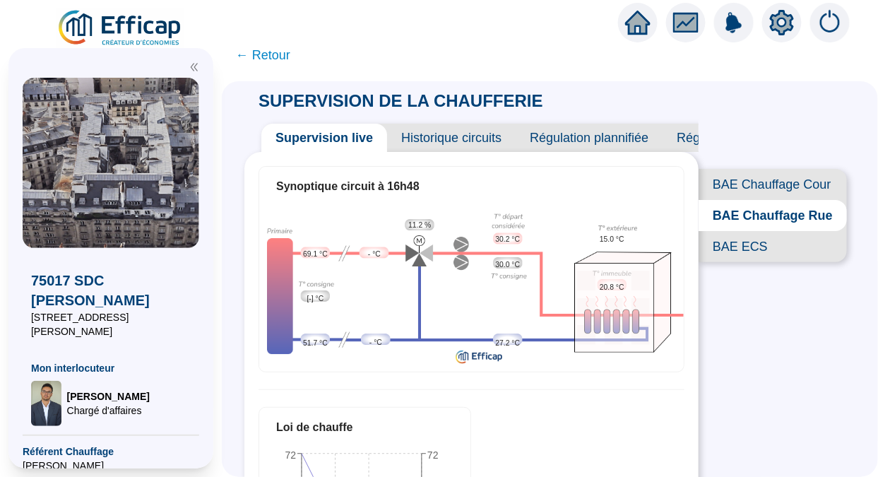
click at [743, 170] on span "BAE Chauffage Cour" at bounding box center [773, 184] width 148 height 31
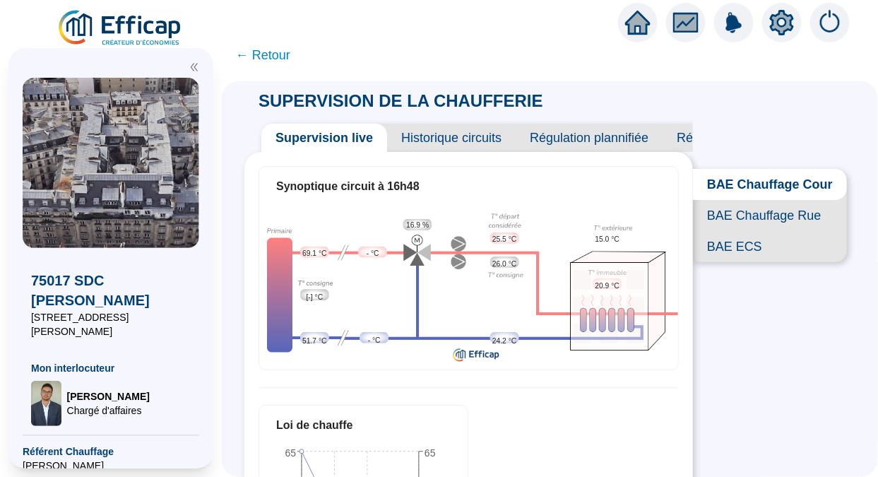
click at [756, 226] on span "BAE Chauffage Rue" at bounding box center [770, 215] width 154 height 31
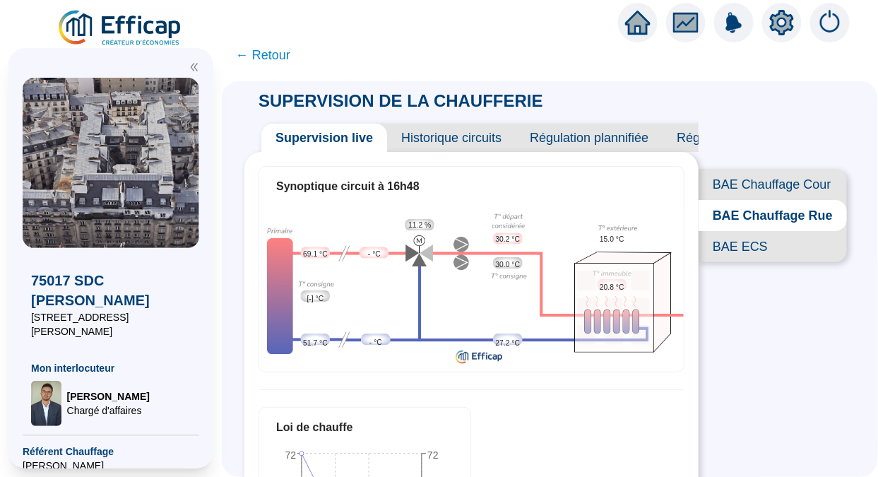
click at [737, 184] on span "BAE Chauffage Cour" at bounding box center [773, 184] width 148 height 31
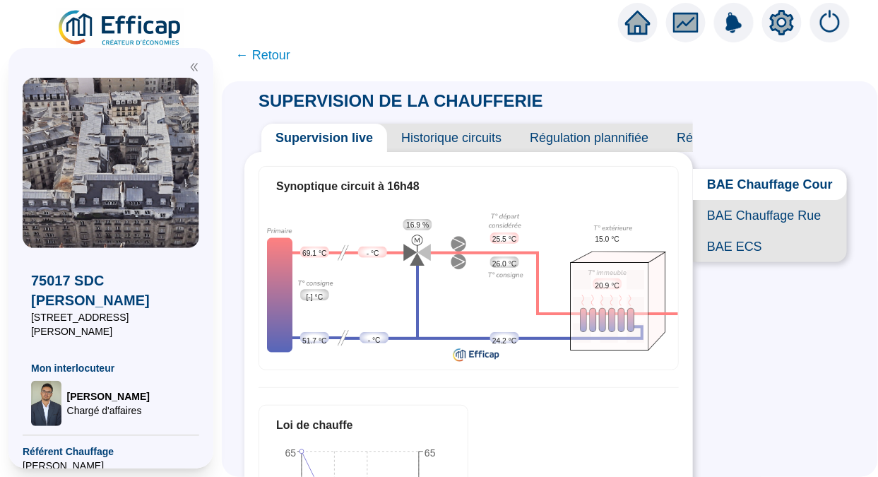
click at [739, 217] on span "BAE Chauffage Rue" at bounding box center [770, 215] width 154 height 31
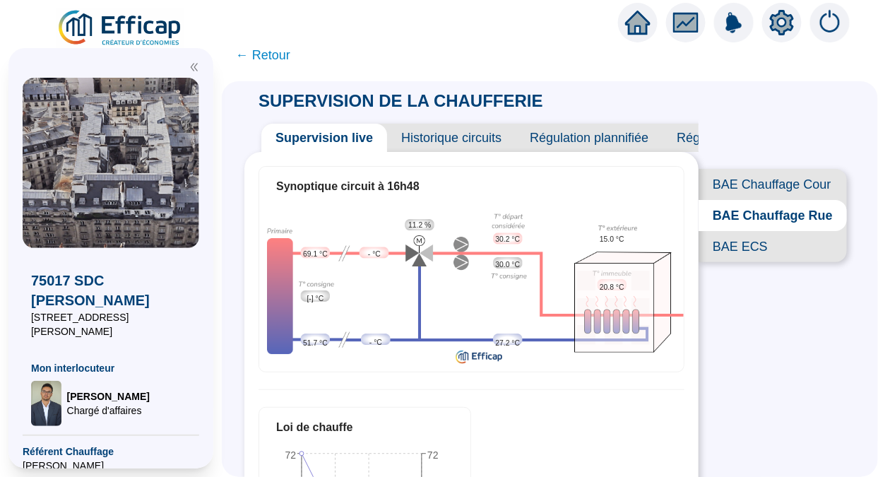
click at [630, 133] on span "Régulation plannifiée" at bounding box center [589, 138] width 147 height 28
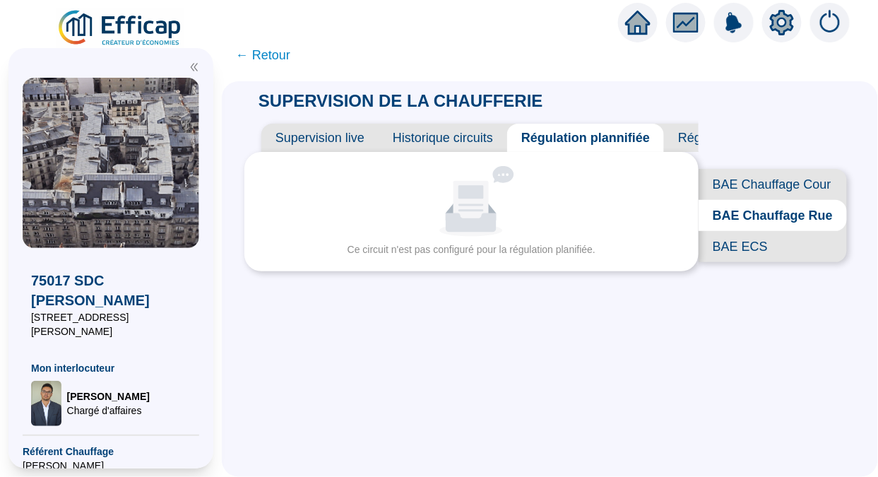
click at [468, 129] on span "Historique circuits" at bounding box center [443, 138] width 129 height 28
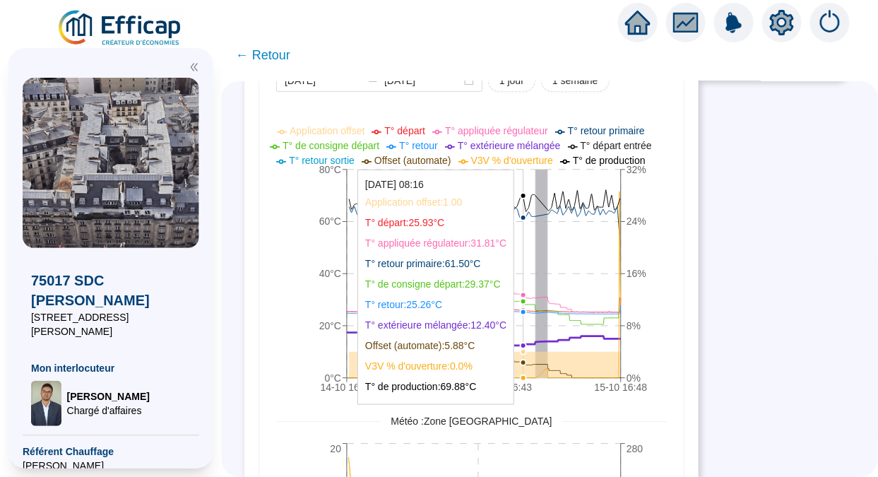
scroll to position [184, 0]
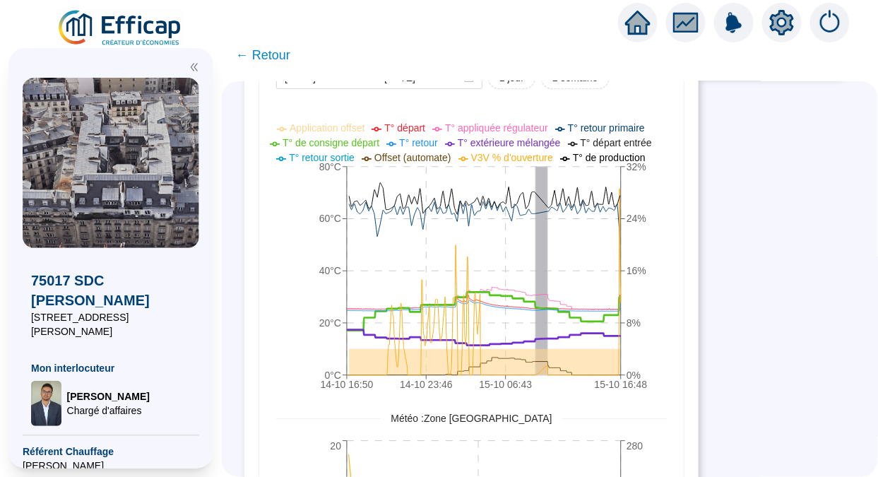
click at [288, 58] on span "← Retour" at bounding box center [263, 55] width 54 height 20
